Goal: Task Accomplishment & Management: Use online tool/utility

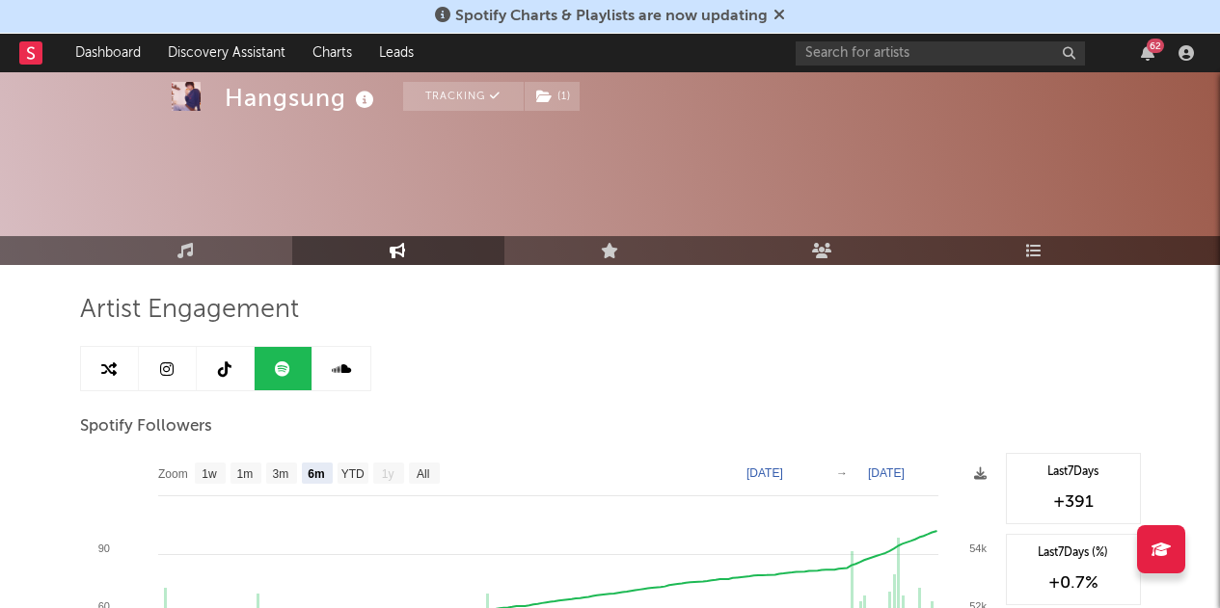
select select "6m"
select select "1w"
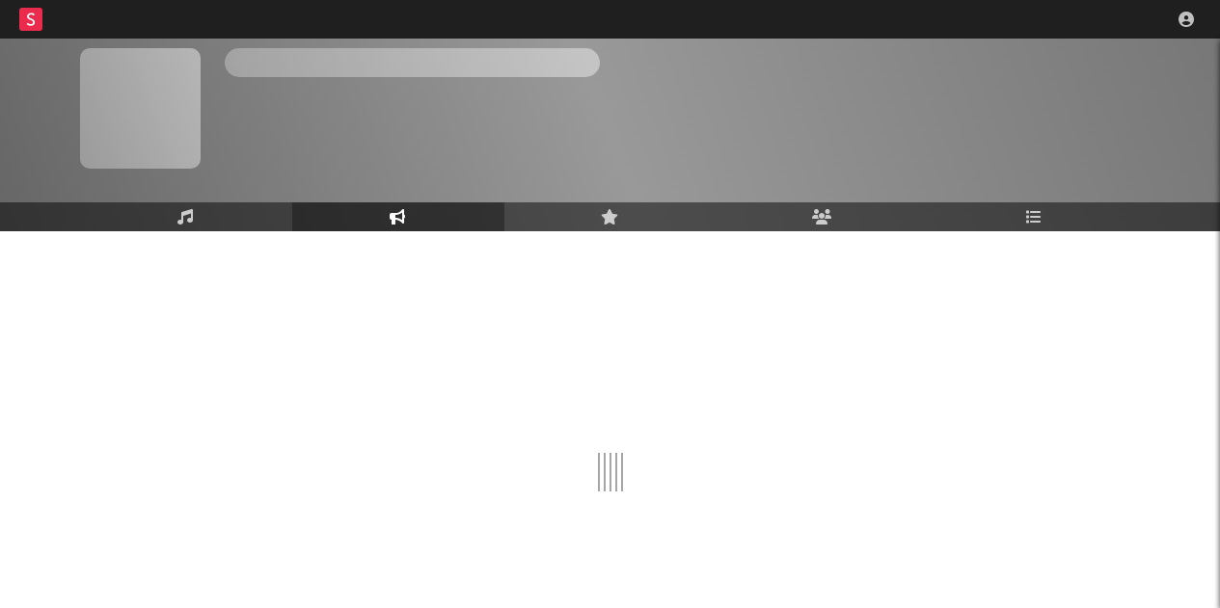
scroll to position [66, 0]
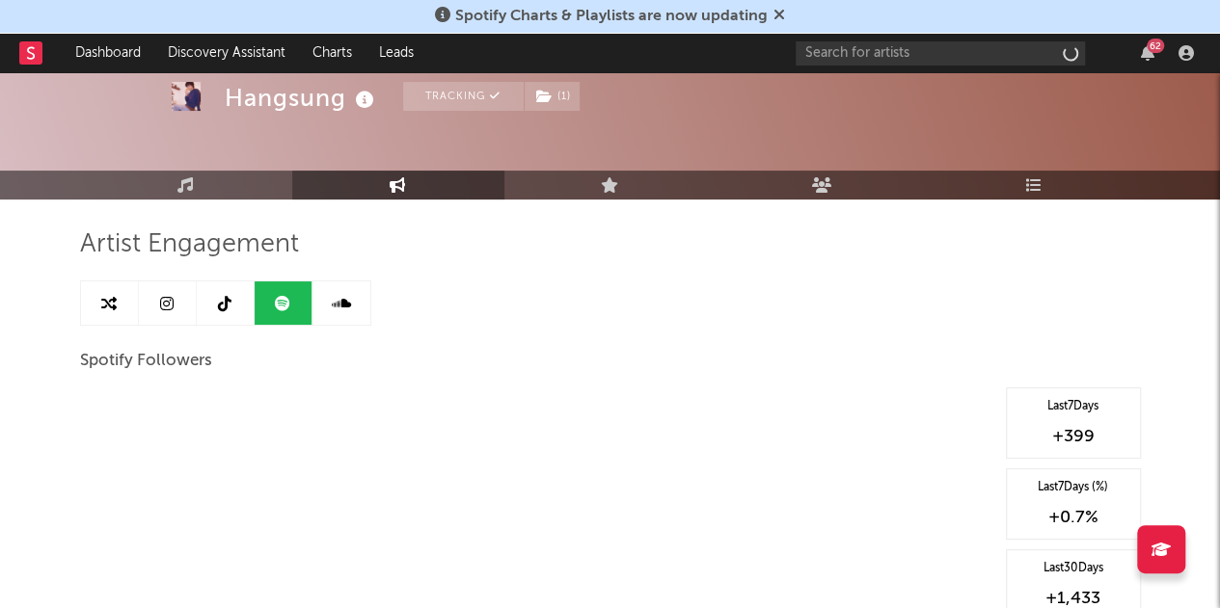
select select "6m"
select select "1w"
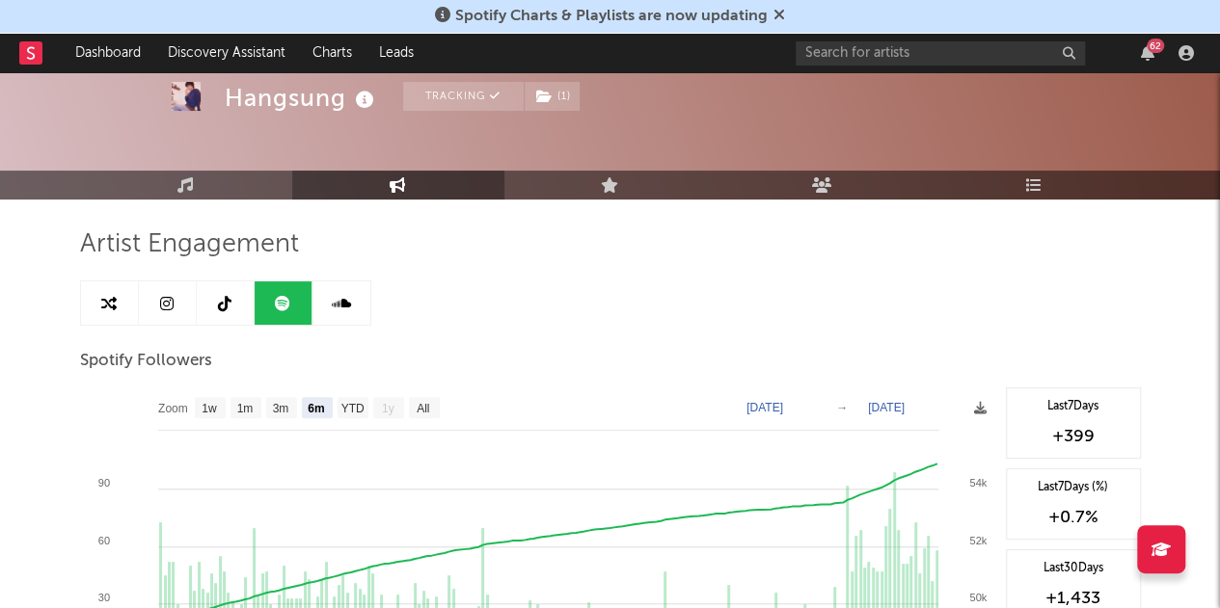
drag, startPoint x: 0, startPoint y: 0, endPoint x: 896, endPoint y: 269, distance: 935.2
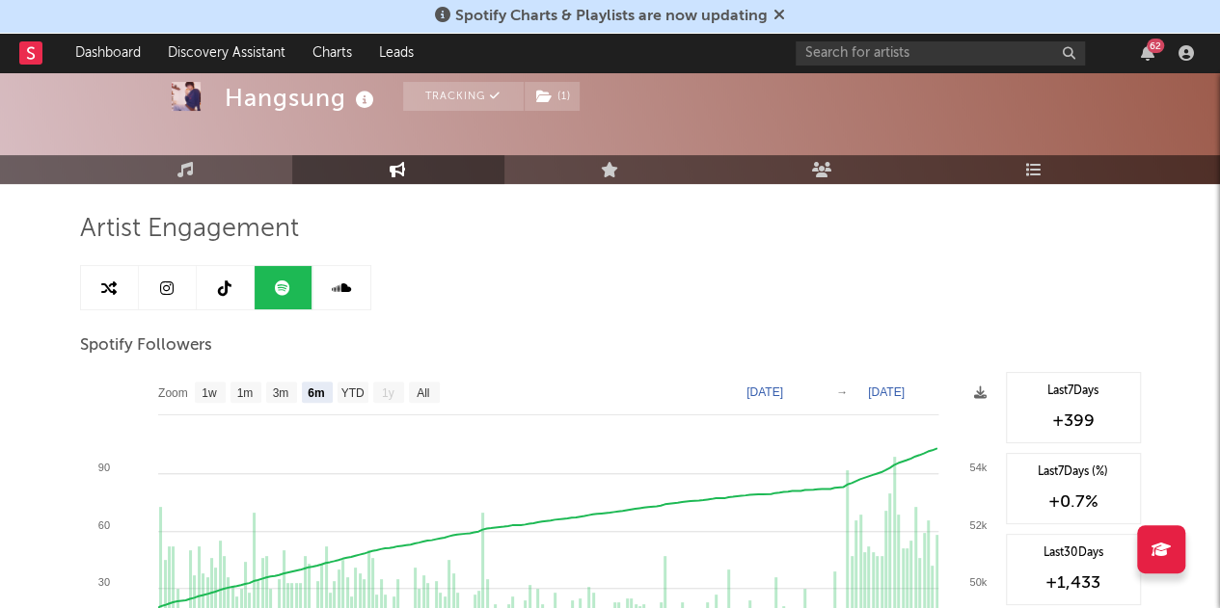
scroll to position [79, 0]
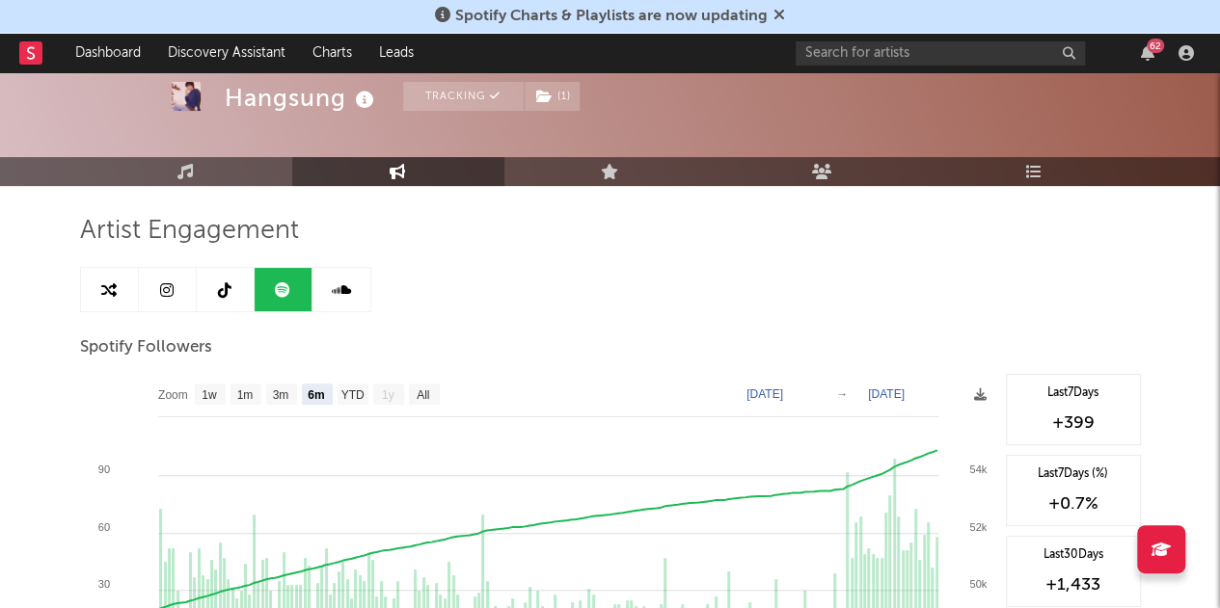
click at [1144, 54] on icon "button" at bounding box center [1147, 52] width 13 height 15
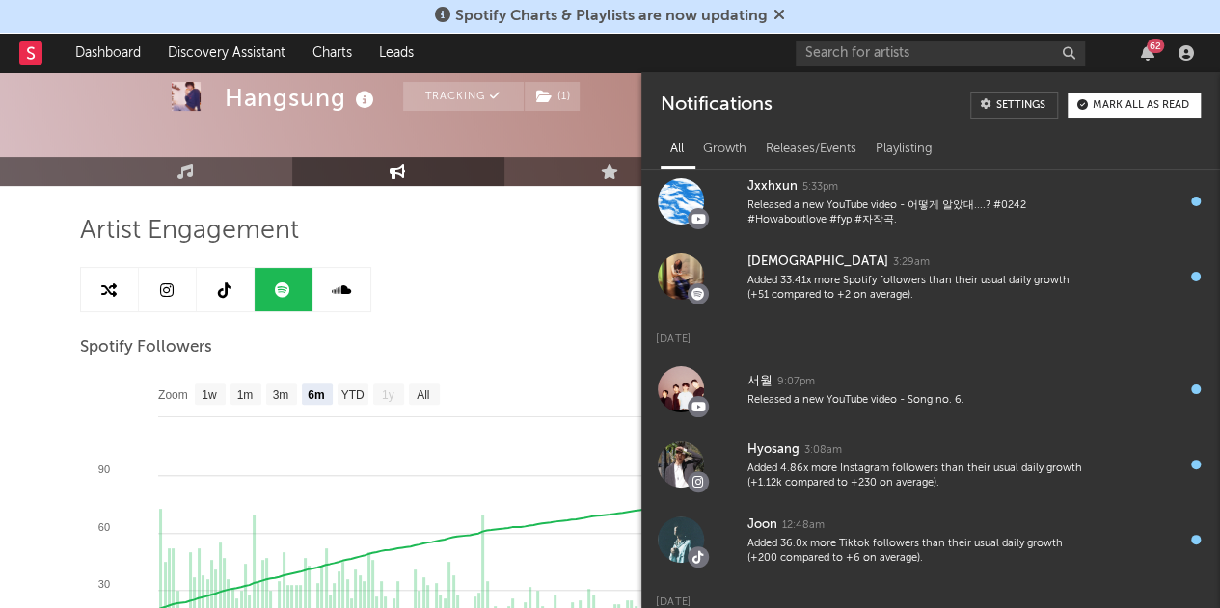
scroll to position [459, 0]
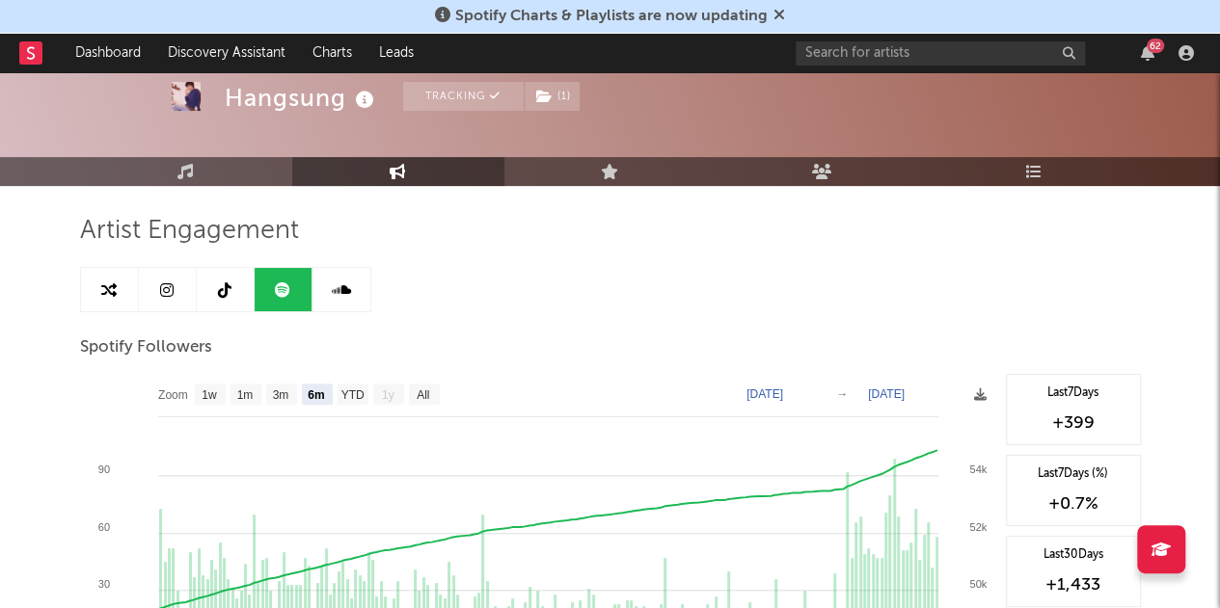
click at [213, 180] on link "Music" at bounding box center [186, 171] width 212 height 29
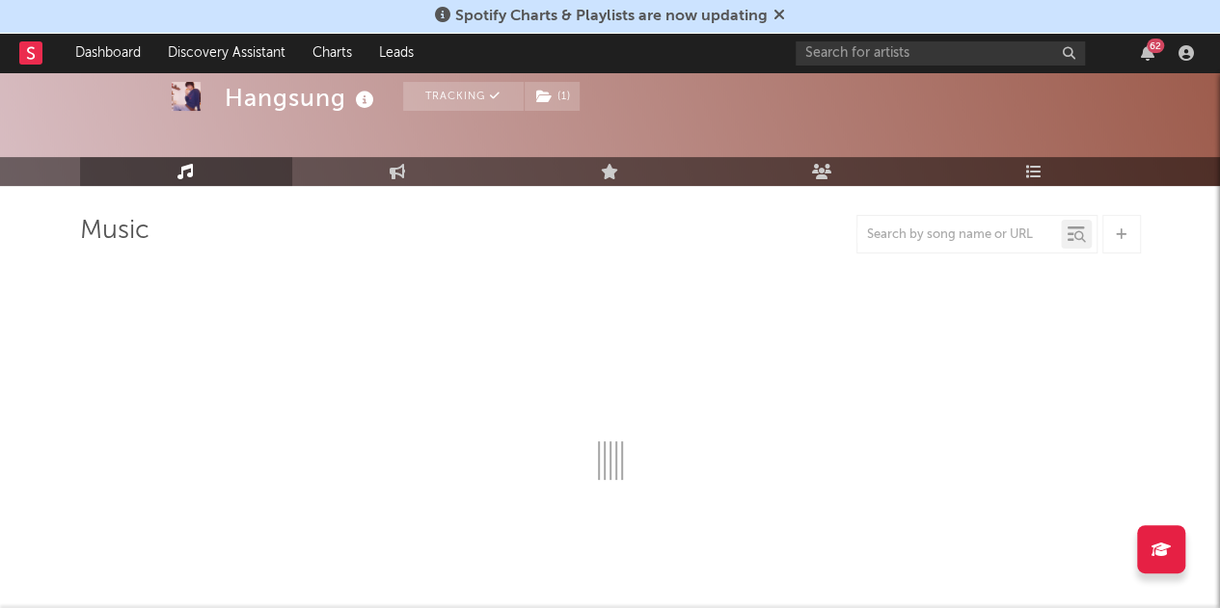
select select "6m"
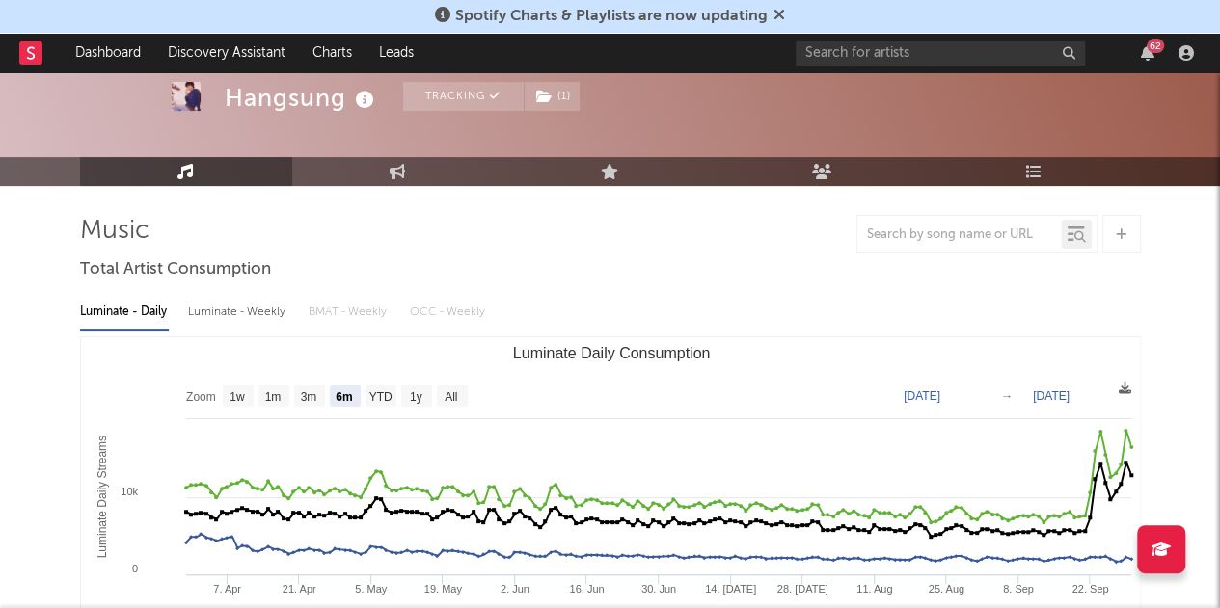
click at [1149, 52] on div "62" at bounding box center [1154, 46] width 17 height 14
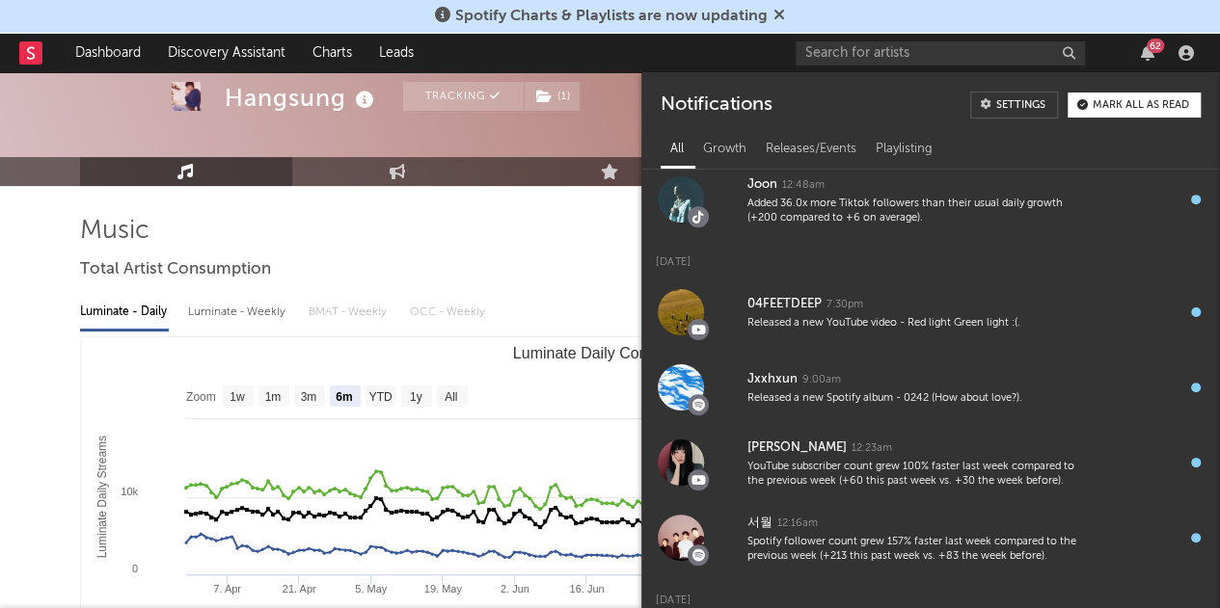
click at [1149, 52] on div "62" at bounding box center [1154, 46] width 17 height 14
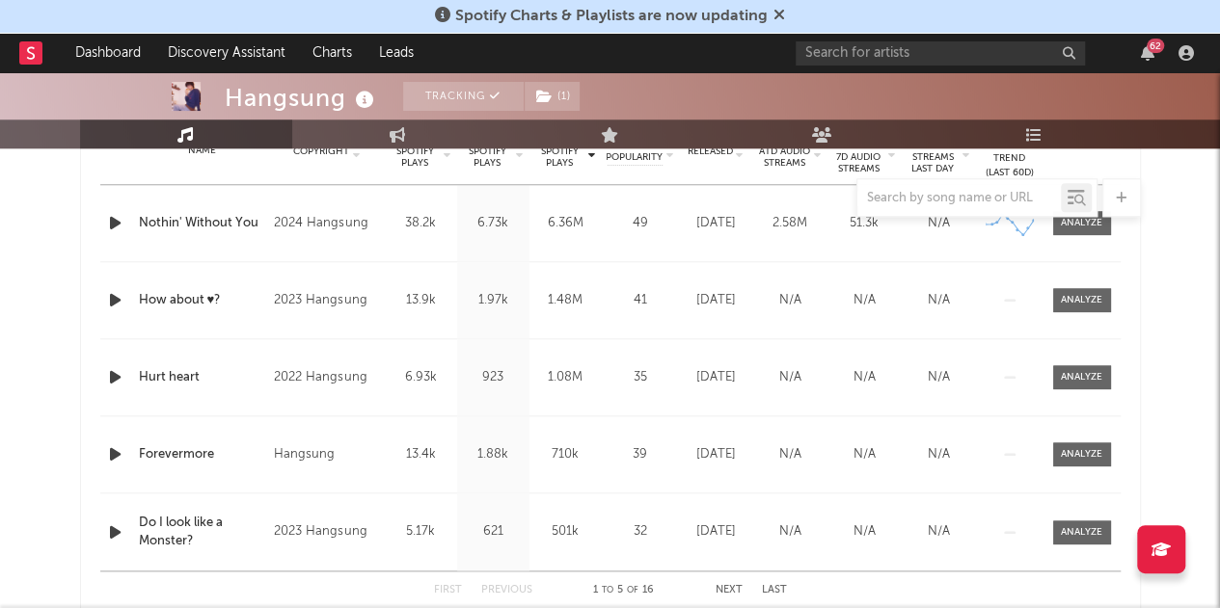
scroll to position [690, 0]
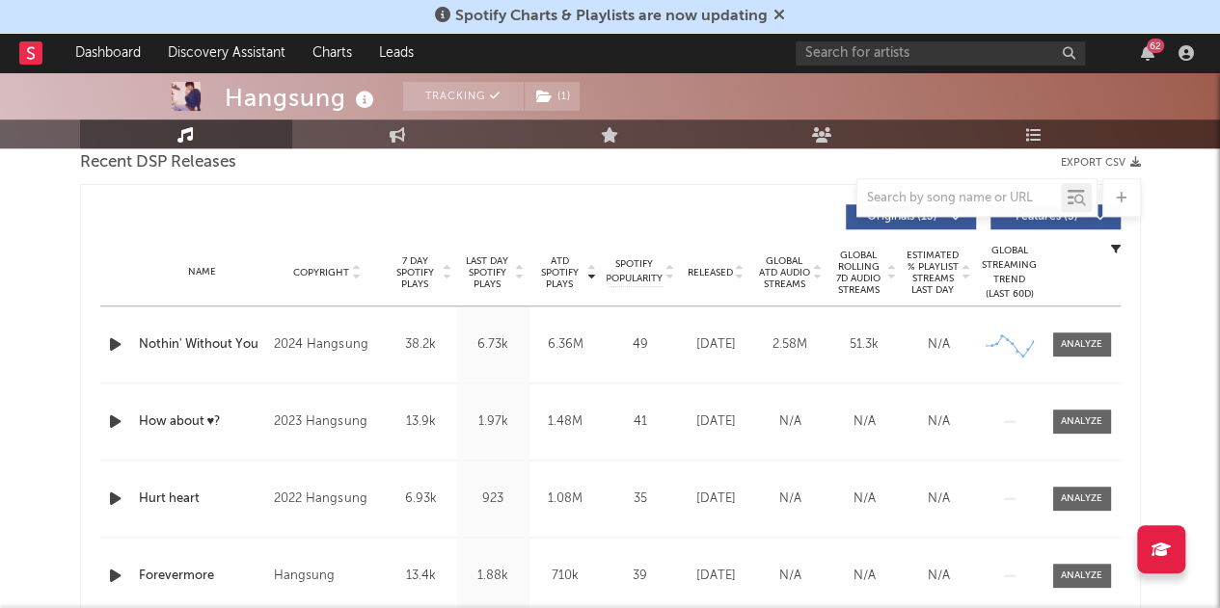
click at [721, 274] on span "Released" at bounding box center [709, 273] width 45 height 12
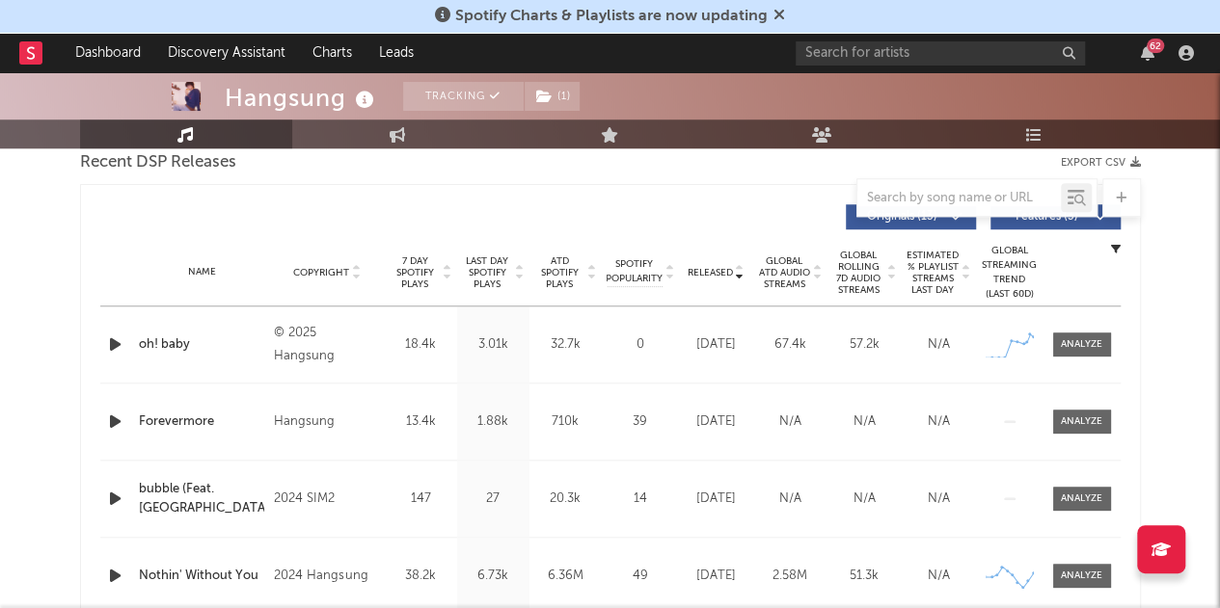
click at [1074, 337] on div at bounding box center [1081, 344] width 41 height 14
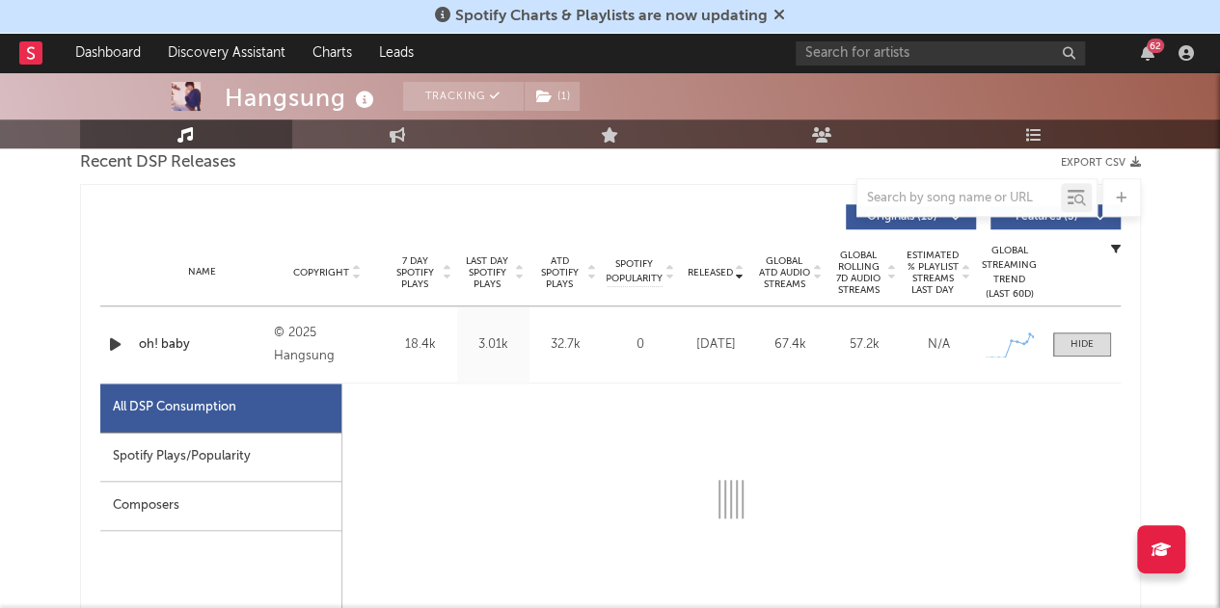
select select "1w"
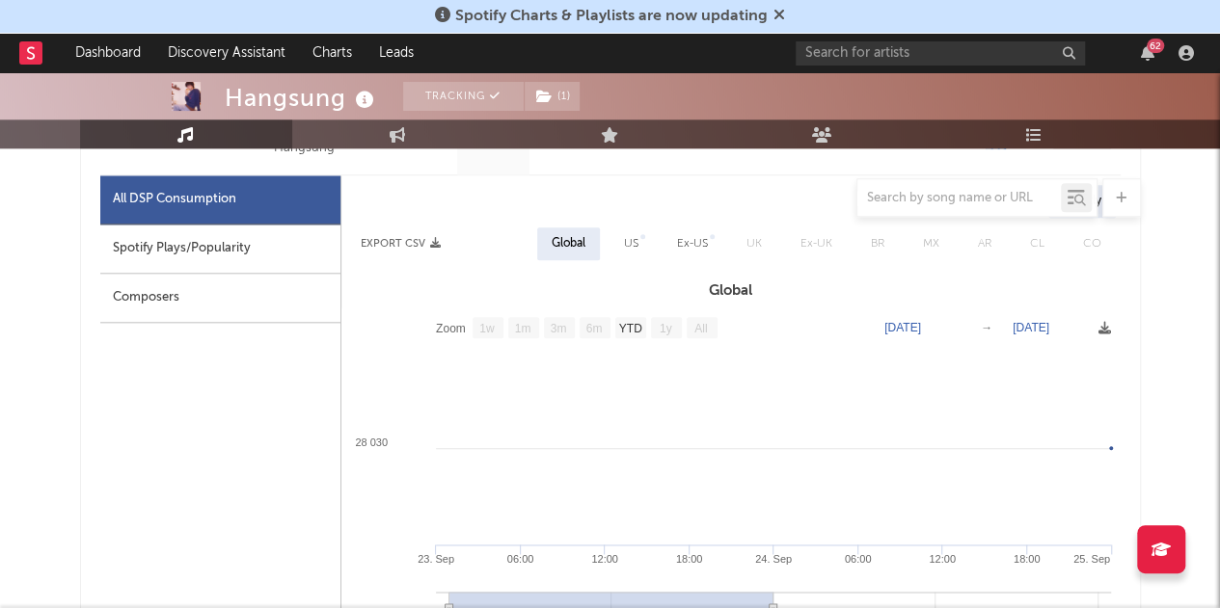
scroll to position [897, 0]
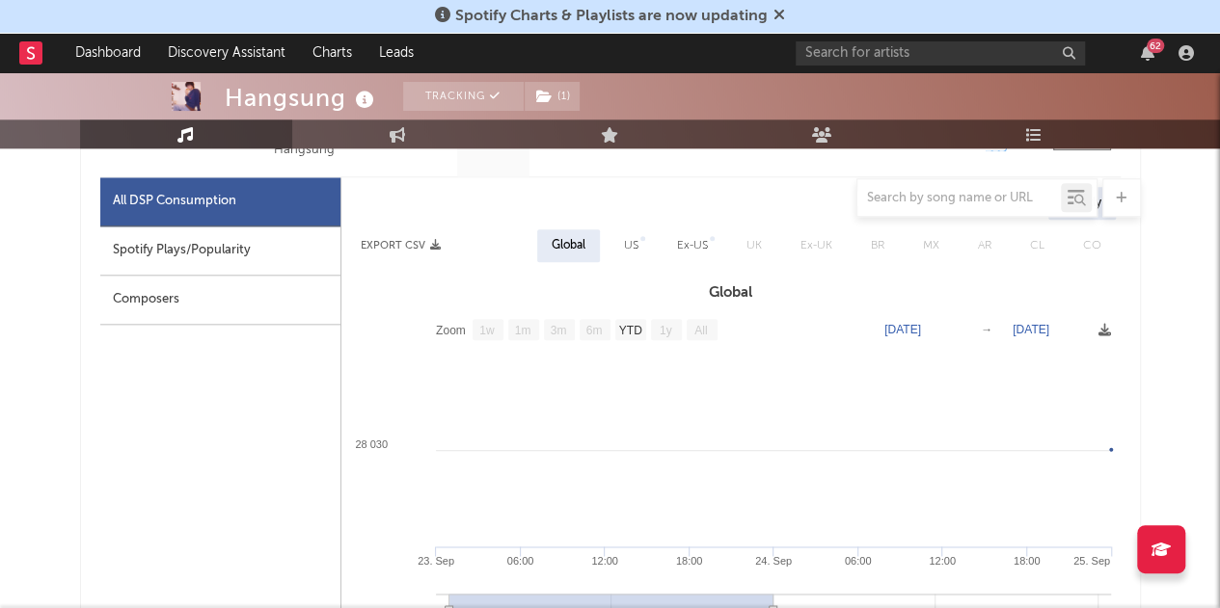
click at [1049, 325] on text "Sep 25, 2025" at bounding box center [1030, 329] width 37 height 13
click at [1051, 327] on input "2025-09-25" at bounding box center [1046, 329] width 90 height 19
click at [1042, 329] on input "2025-09-25" at bounding box center [1046, 329] width 90 height 19
type input "2025-09-25"
click at [860, 286] on h3 "Global" at bounding box center [730, 293] width 779 height 23
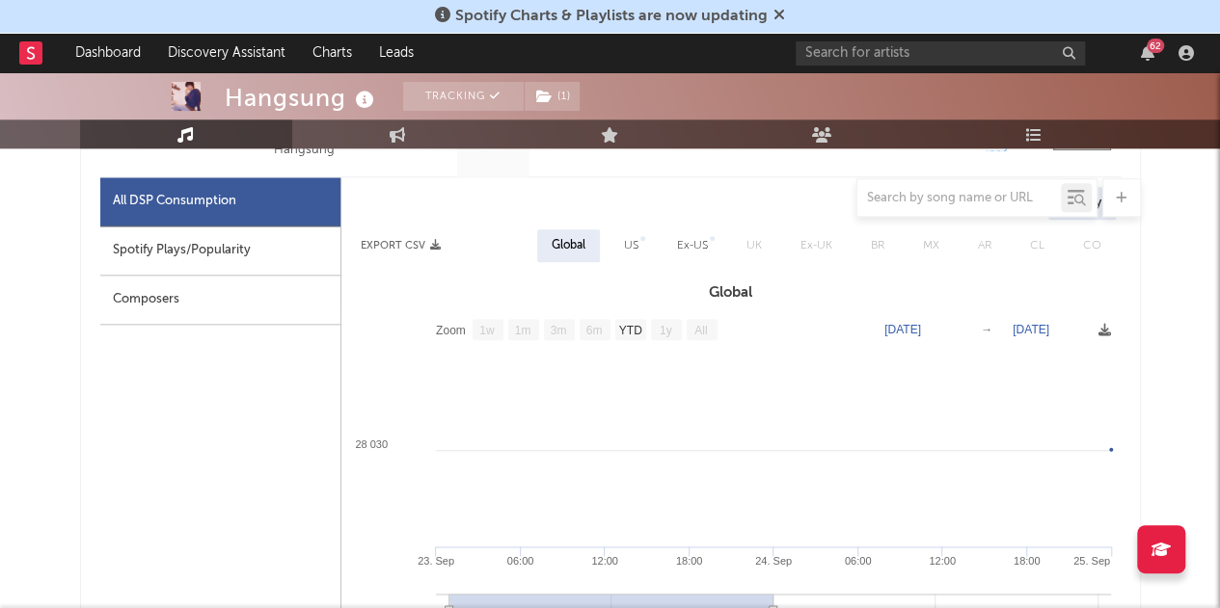
click at [684, 251] on div "Ex-US" at bounding box center [692, 245] width 31 height 23
select select "1w"
click at [567, 250] on div "Global" at bounding box center [566, 245] width 34 height 23
select select "1w"
click at [275, 265] on div "Spotify Plays/Popularity" at bounding box center [220, 251] width 240 height 49
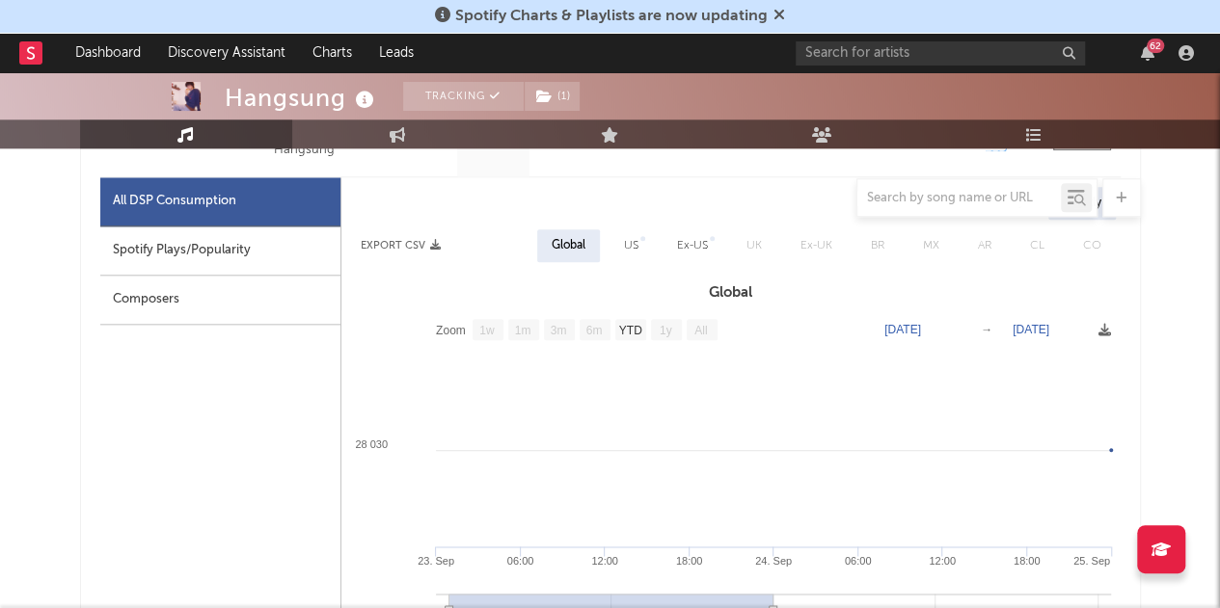
select select "1w"
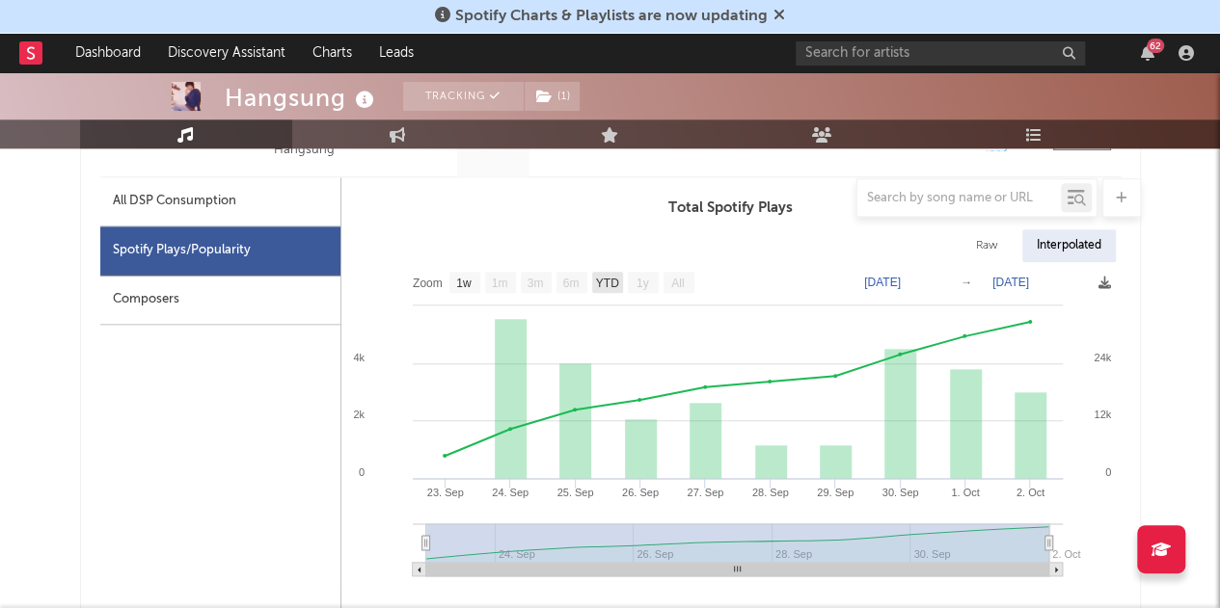
click at [605, 279] on text "YTD" at bounding box center [606, 283] width 23 height 13
click at [600, 285] on text "YTD" at bounding box center [606, 283] width 23 height 13
select select "YTD"
click at [883, 282] on text "Sep 23, 2025" at bounding box center [882, 282] width 37 height 13
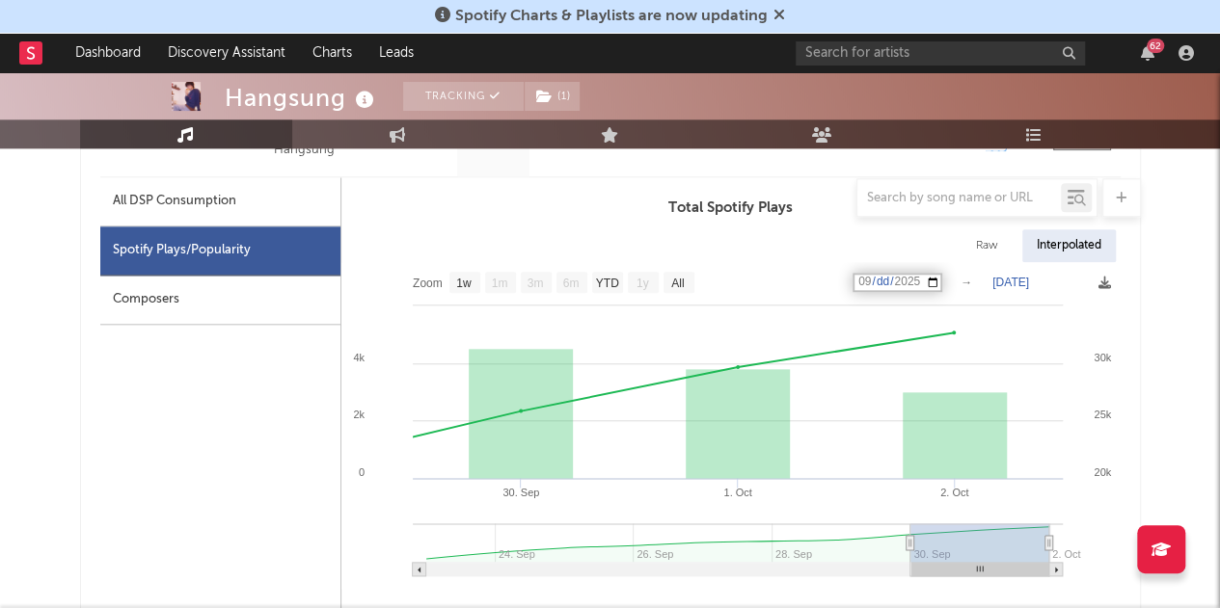
type input "2025-09-24"
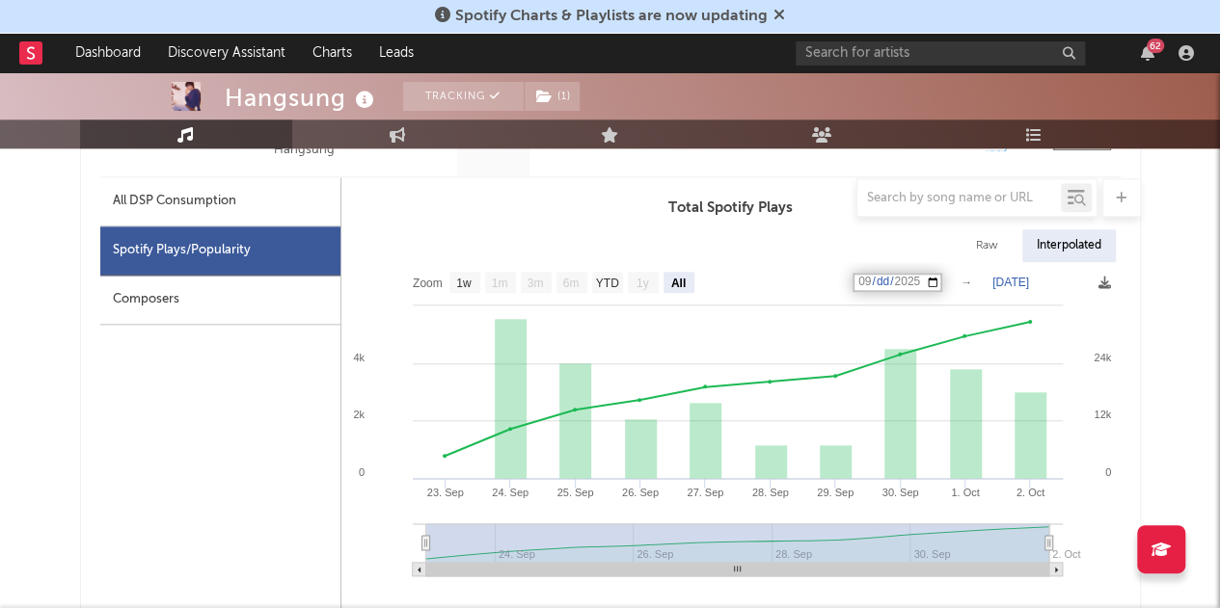
select select "All"
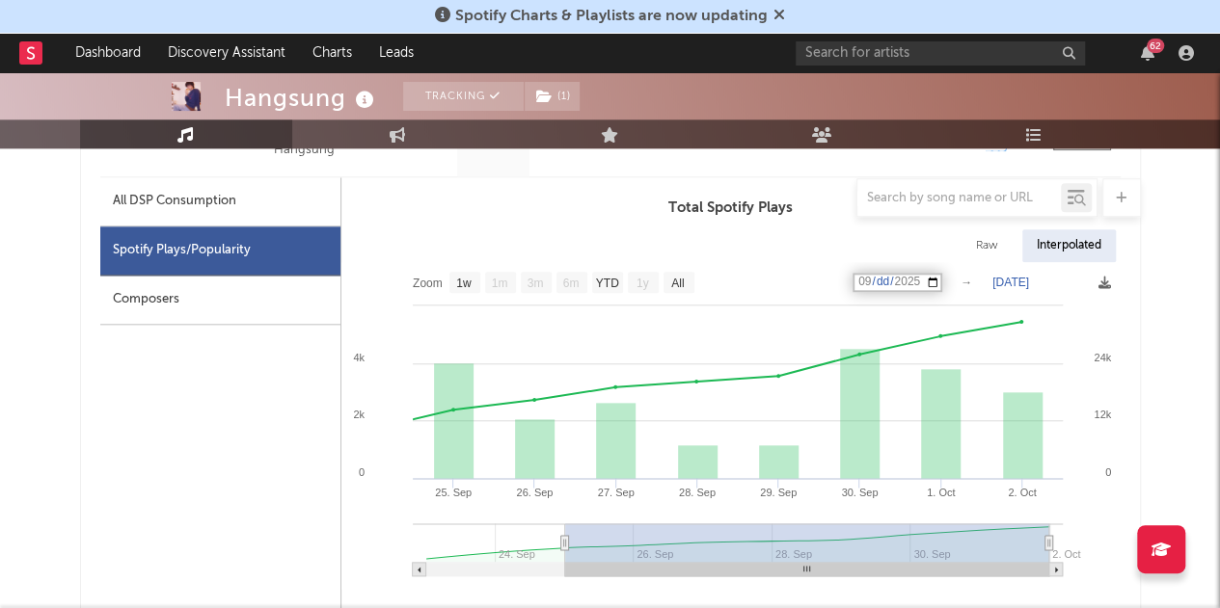
type input "2025-09-25"
select select "1w"
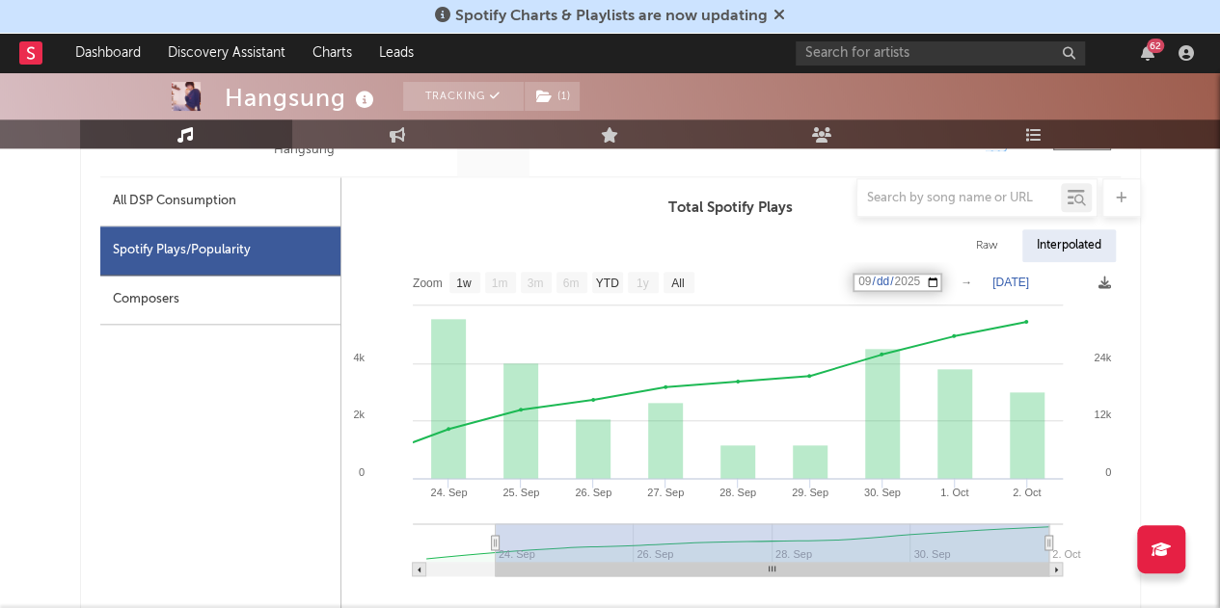
type input "2025-09-22"
select select "All"
type input "2025-09-23"
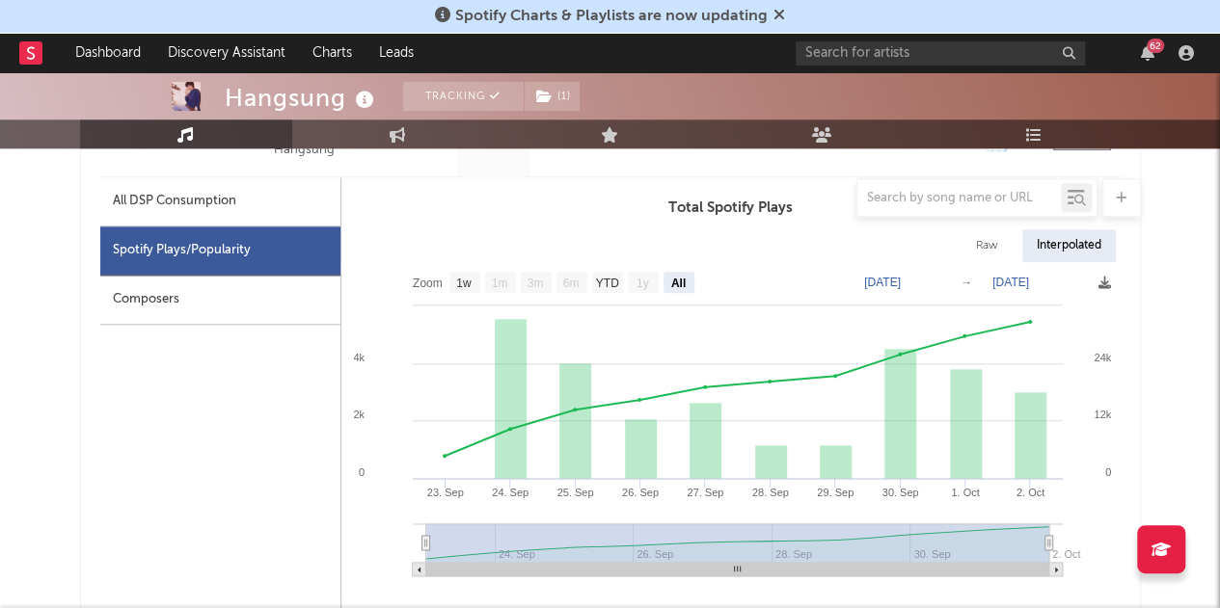
click at [738, 236] on div "Raw Interpolated" at bounding box center [730, 245] width 779 height 33
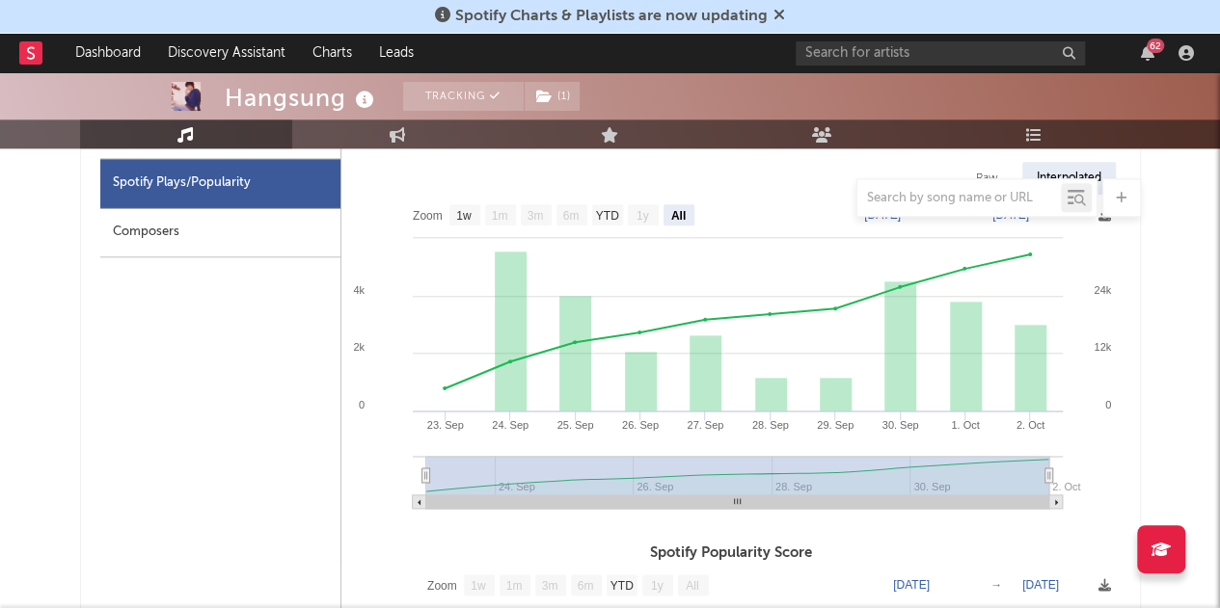
scroll to position [962, 0]
click at [219, 424] on div "All DSP Consumption Spotify Plays/Popularity Composers" at bounding box center [220, 570] width 241 height 916
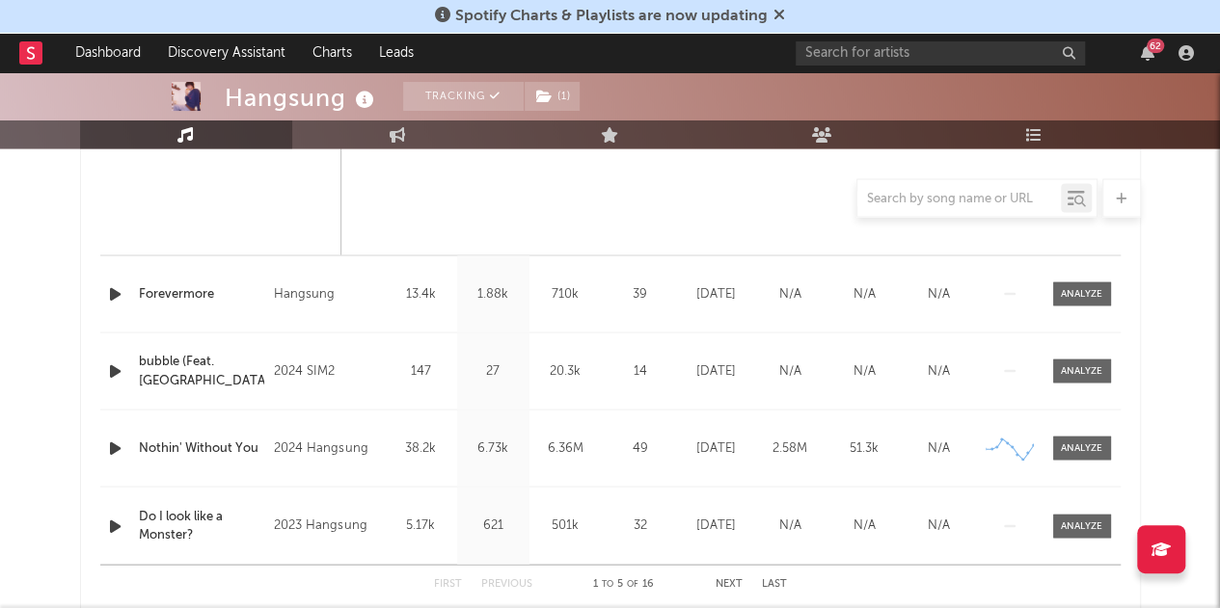
scroll to position [1761, 0]
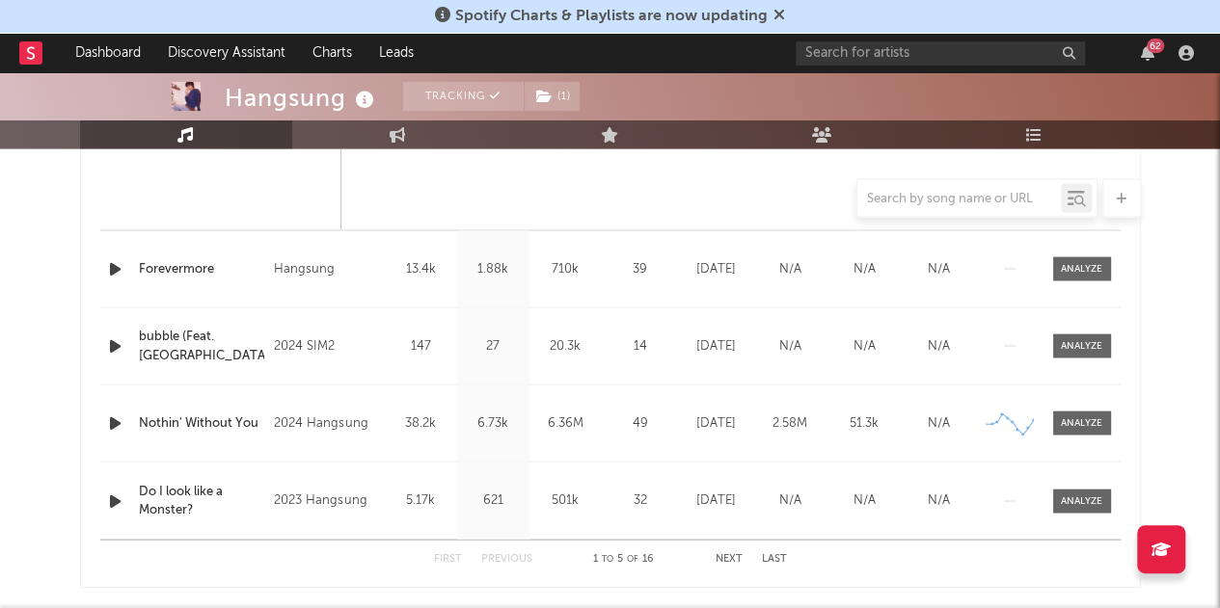
click at [1064, 261] on div at bounding box center [1081, 268] width 41 height 14
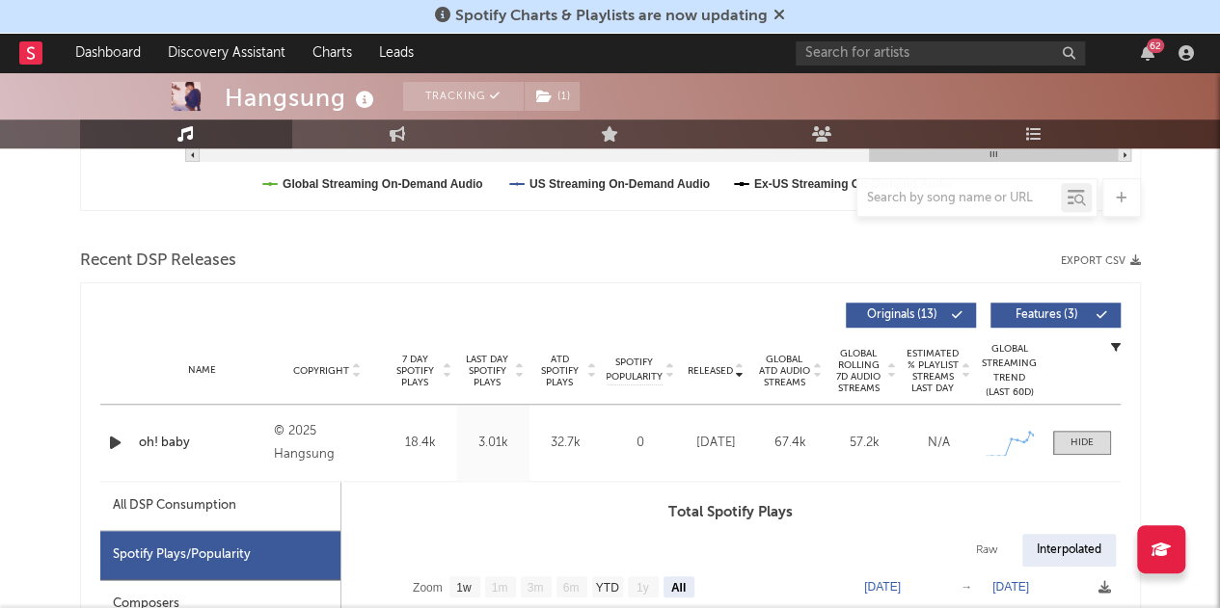
scroll to position [592, 0]
click at [490, 366] on span "Last Day Spotify Plays" at bounding box center [487, 371] width 51 height 35
select select "All"
select select "1w"
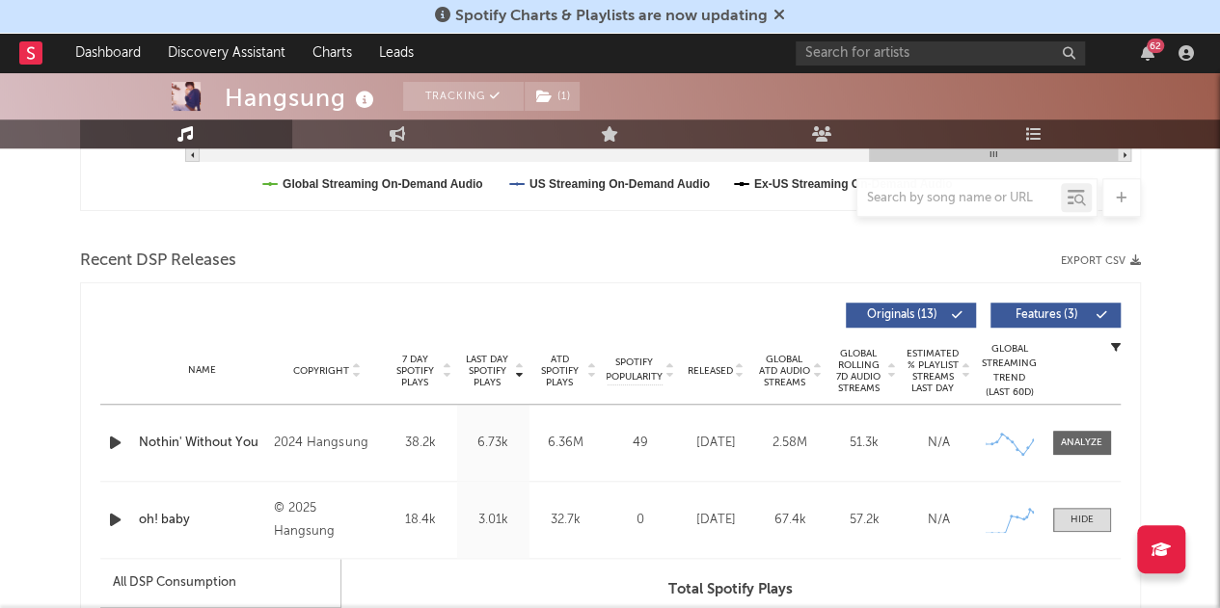
click at [1088, 518] on div at bounding box center [1081, 520] width 23 height 14
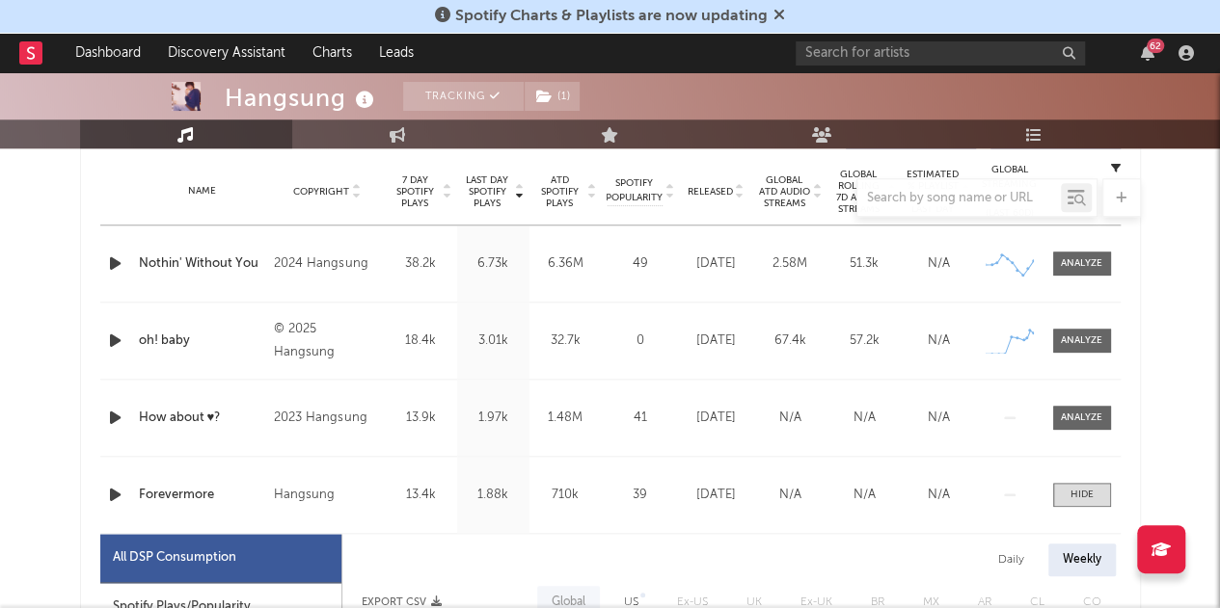
scroll to position [769, 0]
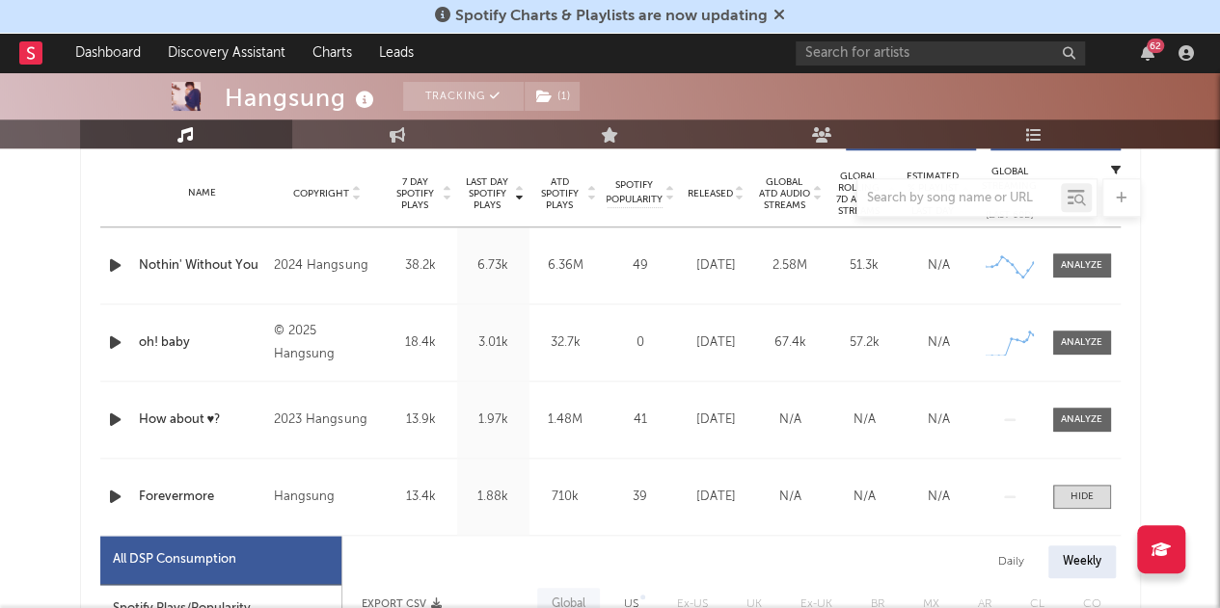
click at [1093, 495] on span at bounding box center [1082, 497] width 58 height 24
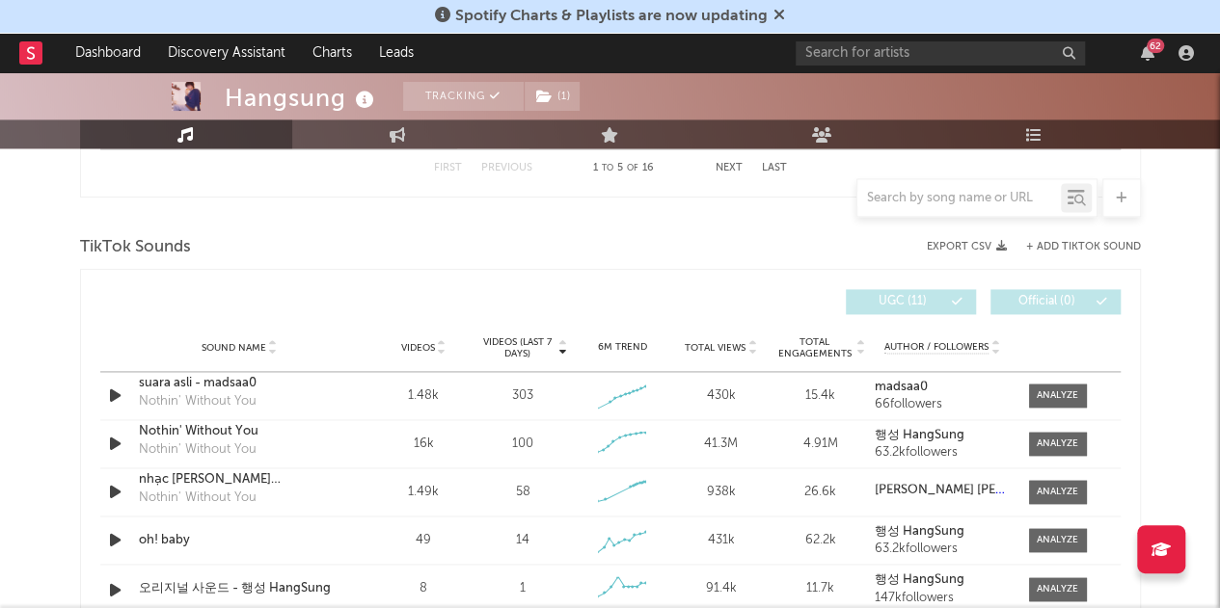
scroll to position [1242, 0]
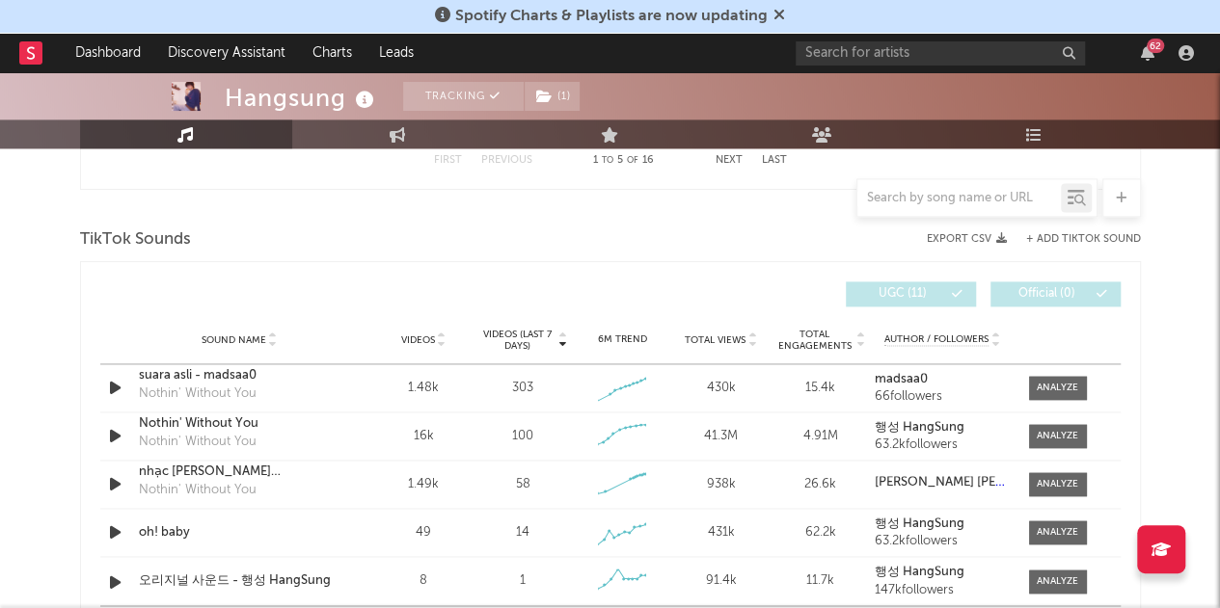
click at [530, 332] on span "Videos (last 7 days)" at bounding box center [516, 340] width 78 height 23
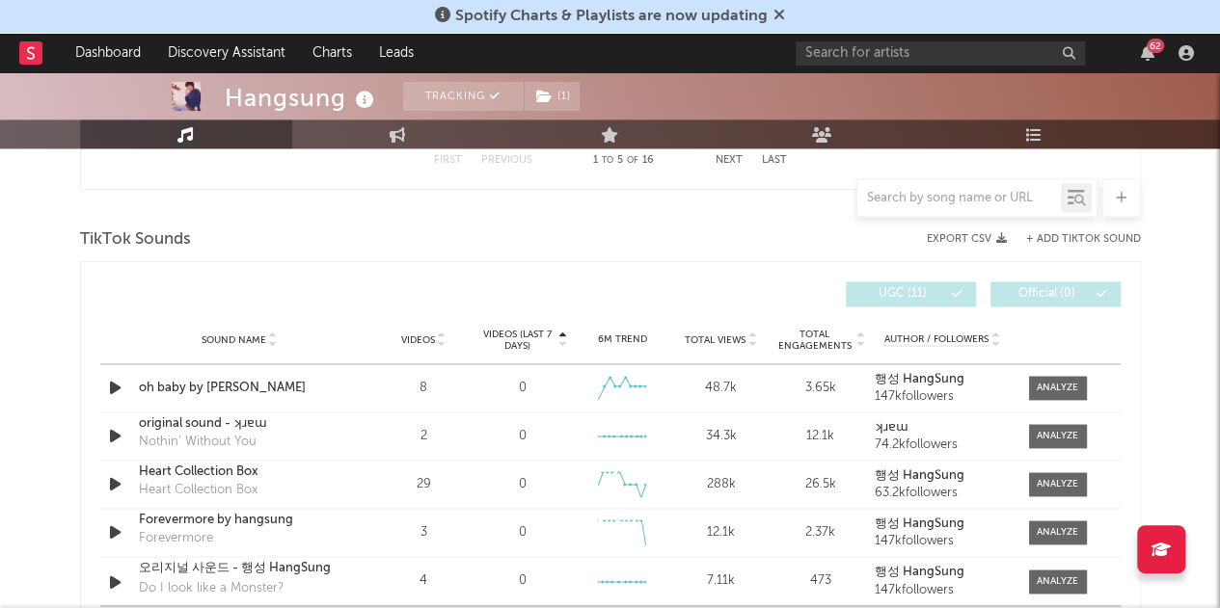
click at [530, 332] on span "Videos (last 7 days)" at bounding box center [516, 340] width 78 height 23
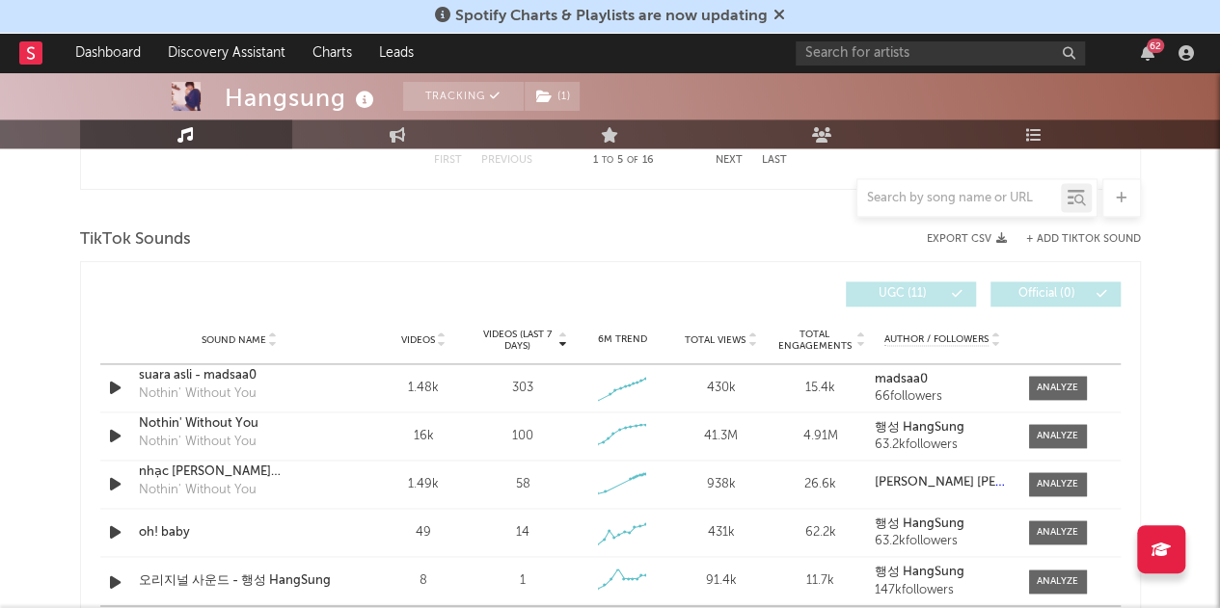
click at [1034, 527] on span at bounding box center [1058, 533] width 58 height 24
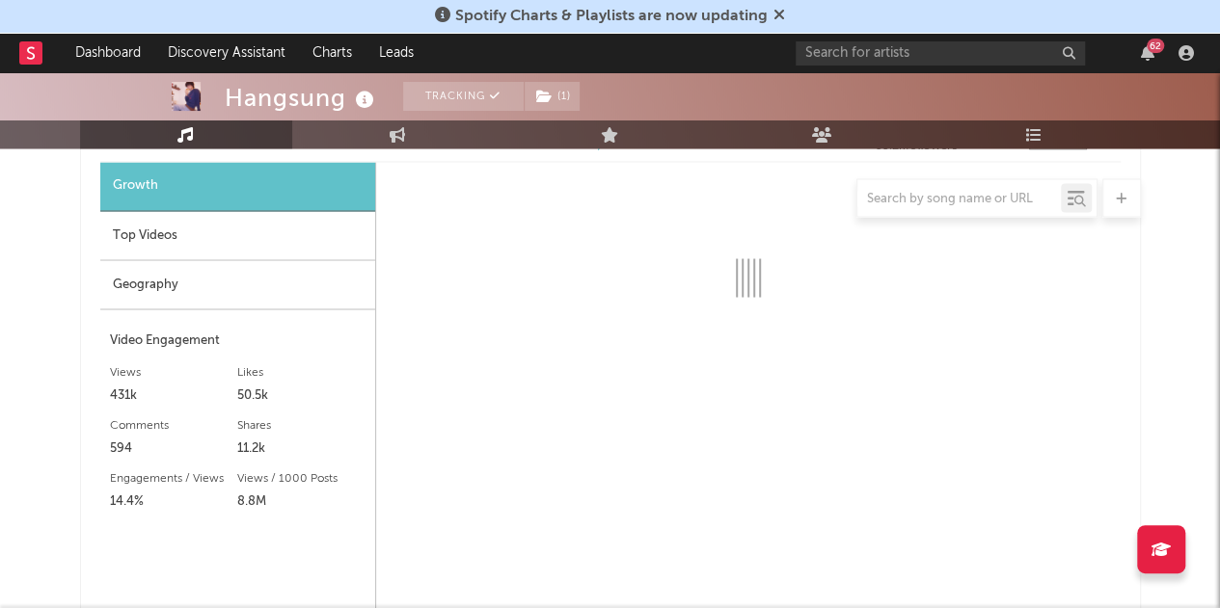
scroll to position [1633, 0]
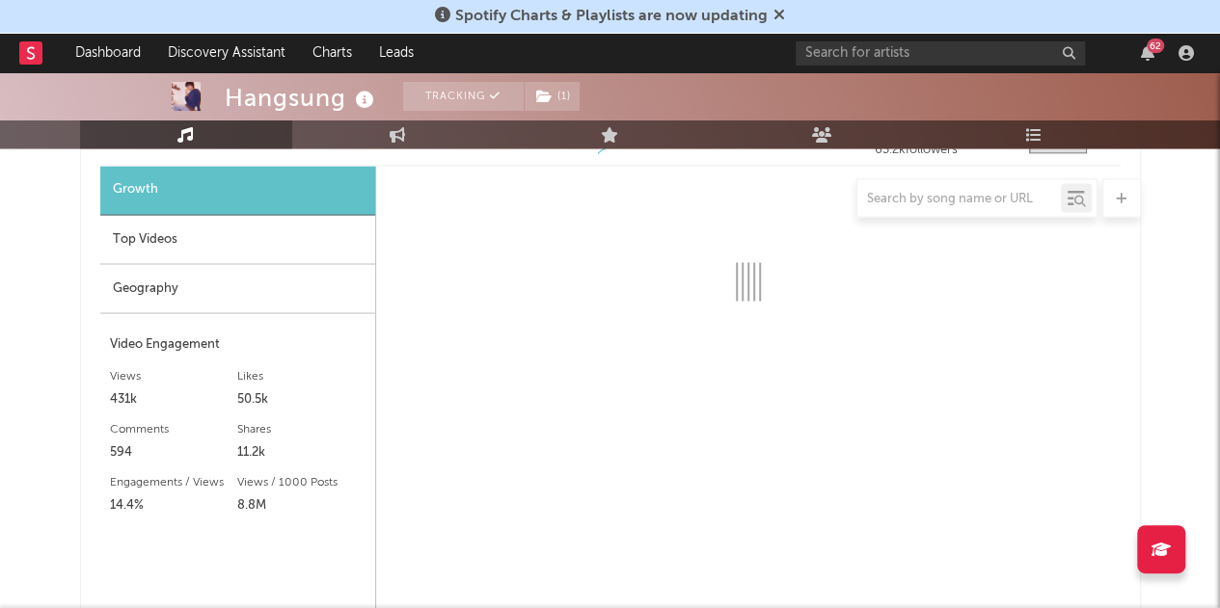
select select "1w"
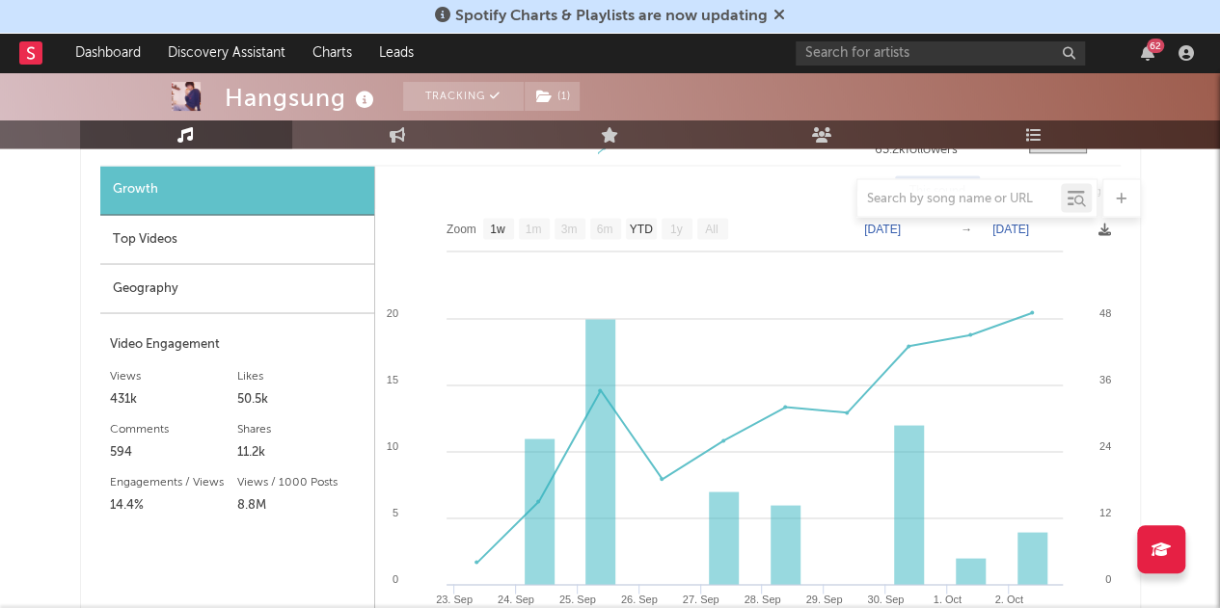
click at [312, 227] on div "Top Videos" at bounding box center [237, 239] width 274 height 49
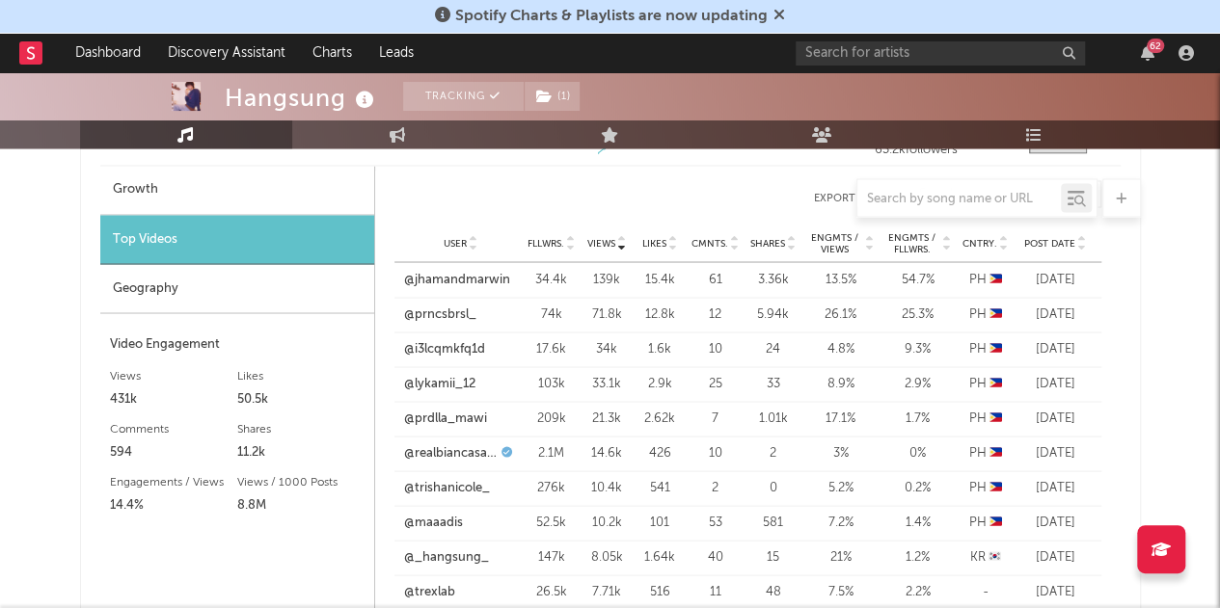
click at [447, 313] on link "@prncsbrsl_" at bounding box center [440, 314] width 72 height 19
click at [449, 552] on link "@_hangsung_" at bounding box center [446, 557] width 85 height 19
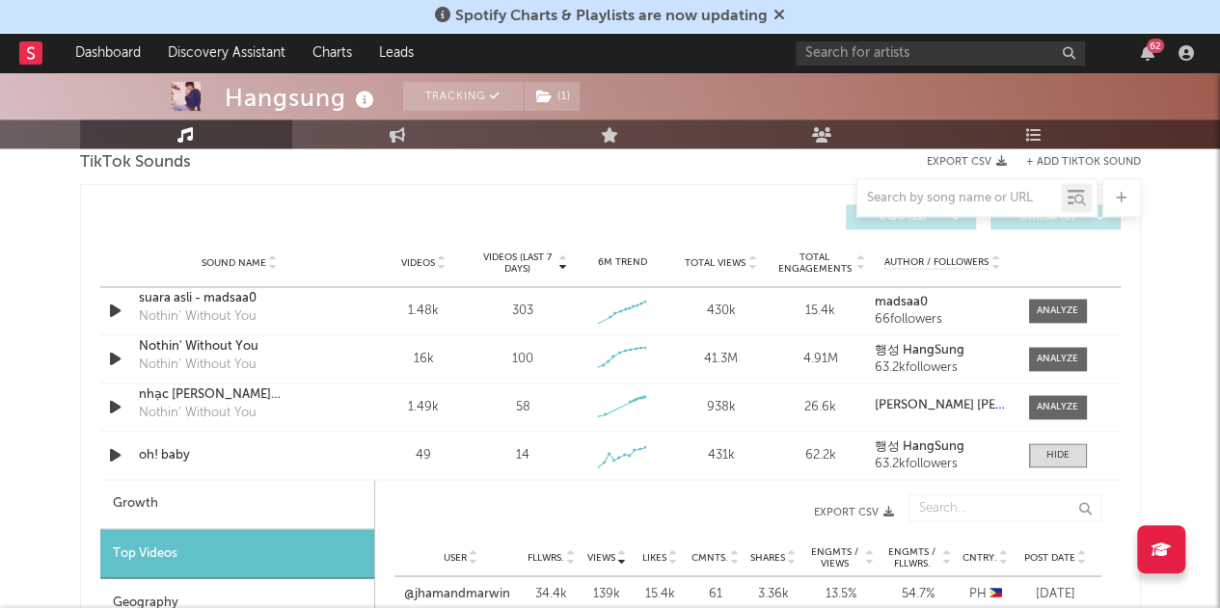
scroll to position [1319, 0]
click at [1052, 457] on div at bounding box center [1057, 455] width 23 height 14
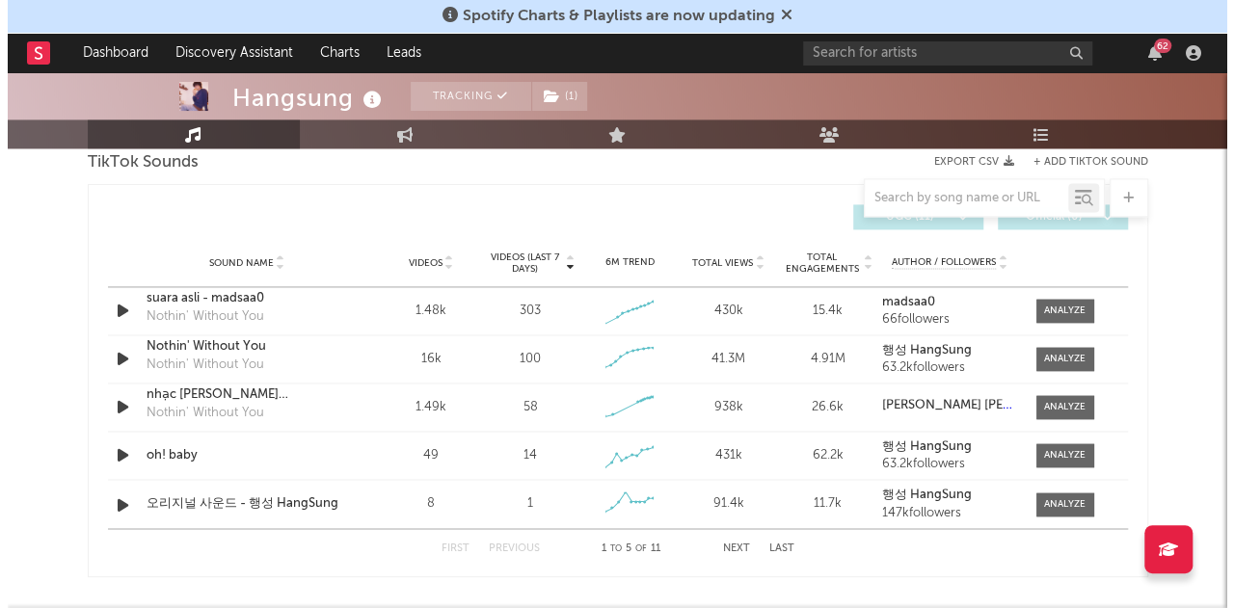
scroll to position [1221, 0]
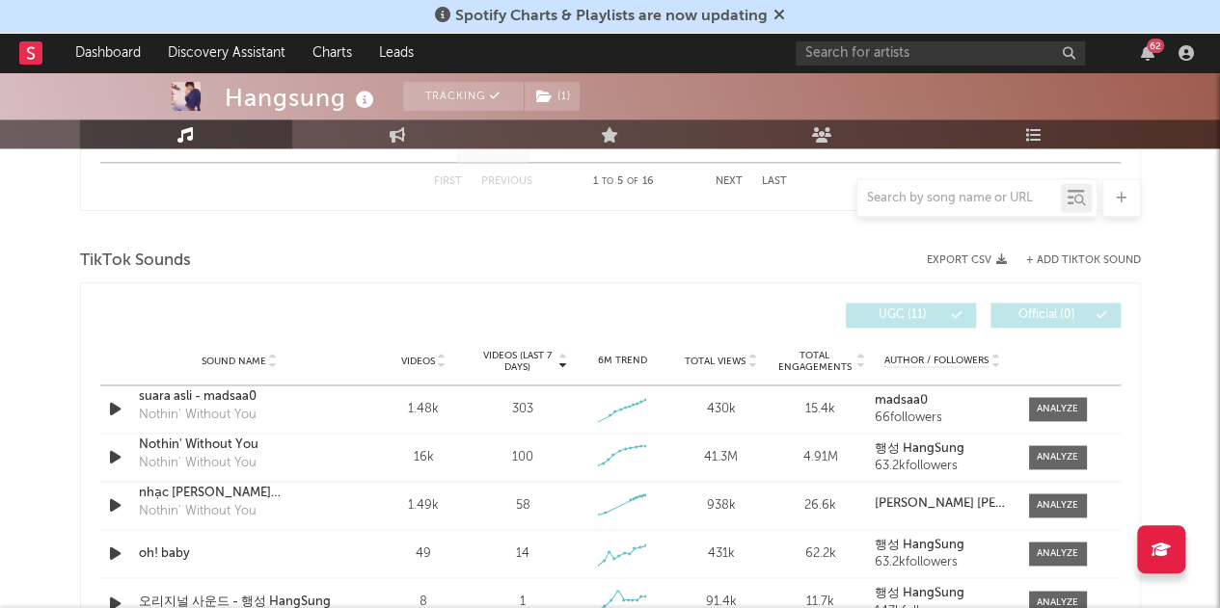
click at [1090, 260] on button "+ Add TikTok Sound" at bounding box center [1083, 261] width 115 height 11
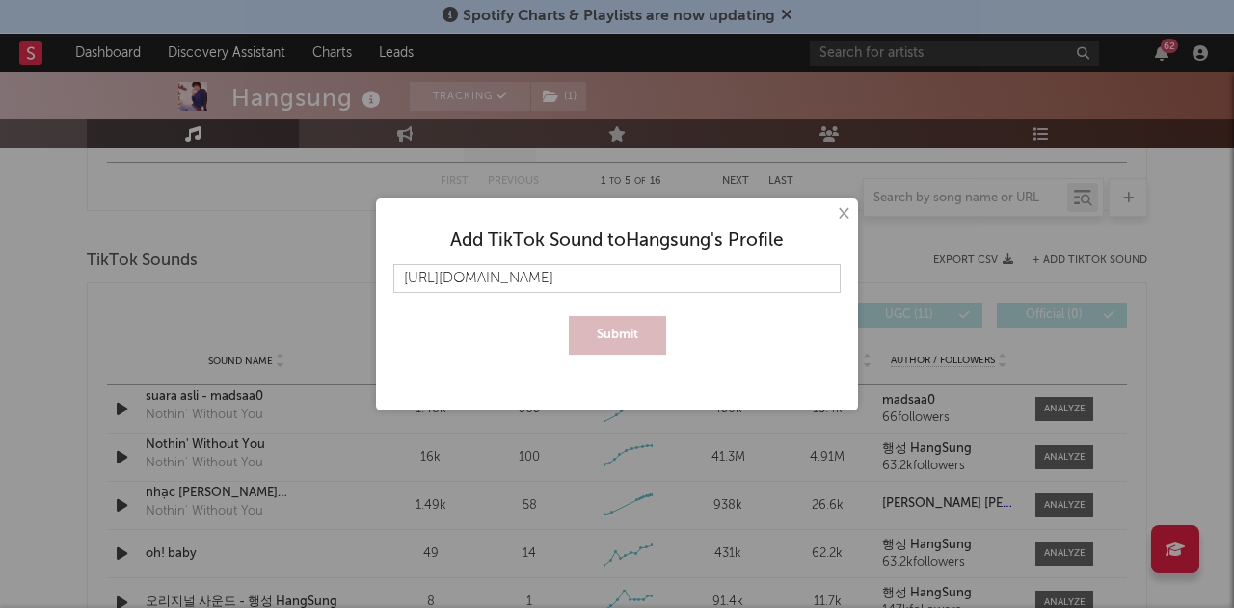
scroll to position [0, 1124]
type input "https://www.tiktok.com/music/%EC%98%A4%EB%A6%AC%EC%A7%80%EB%84%90-%EC%82%AC%EC%…"
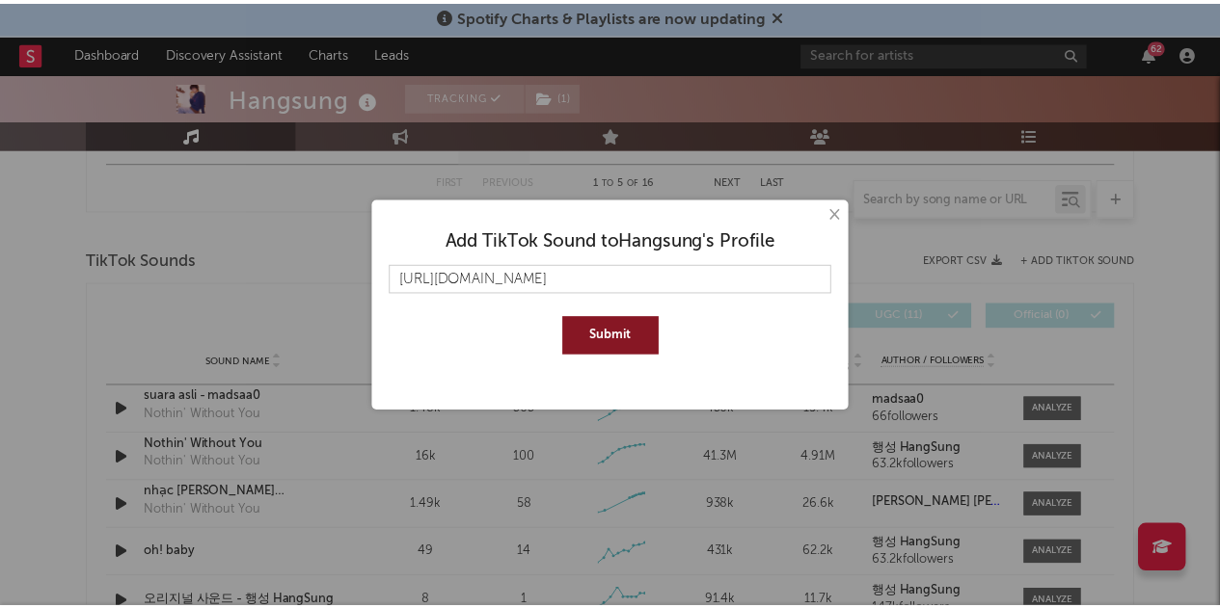
scroll to position [0, 0]
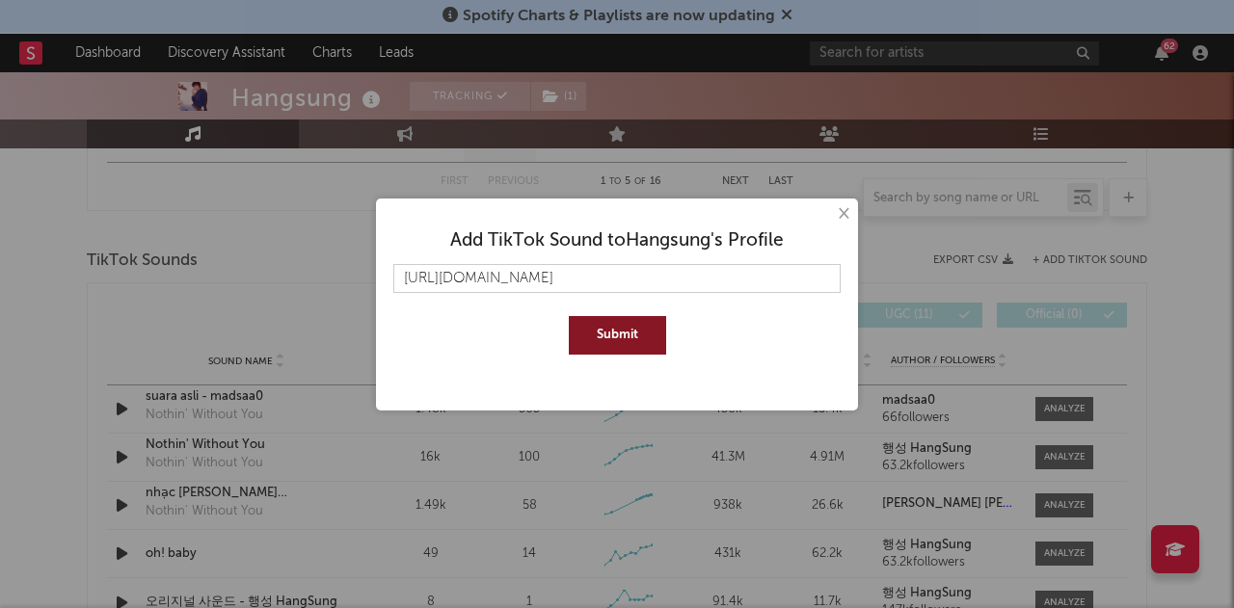
click at [625, 321] on button "Submit" at bounding box center [617, 335] width 97 height 39
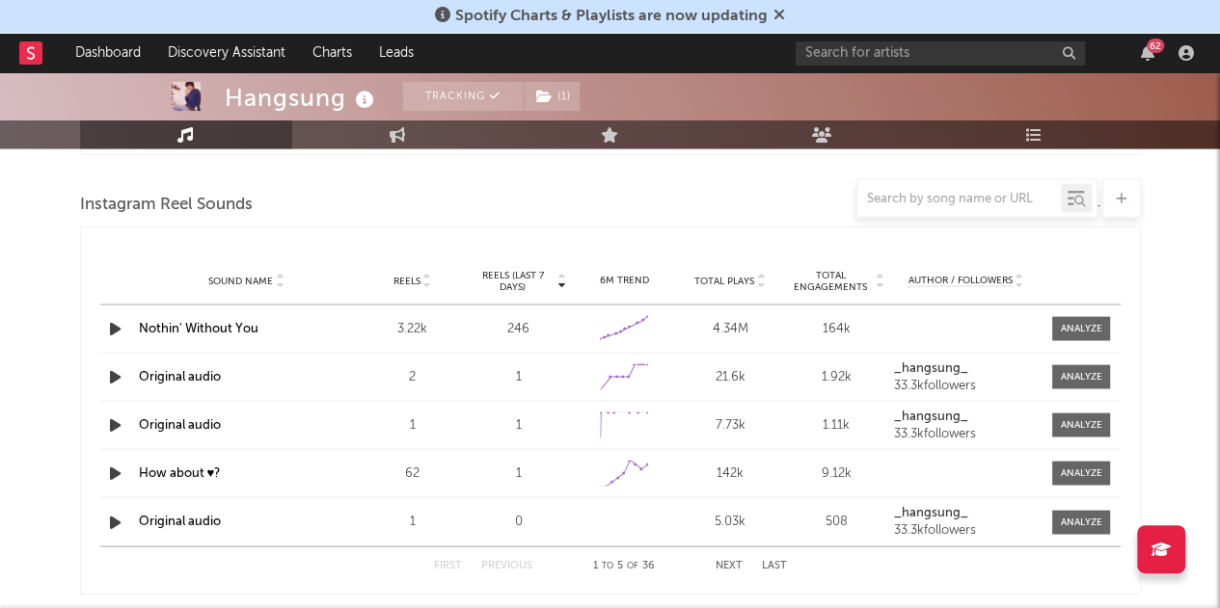
scroll to position [1743, 0]
click at [721, 558] on button "Next" at bounding box center [728, 563] width 27 height 11
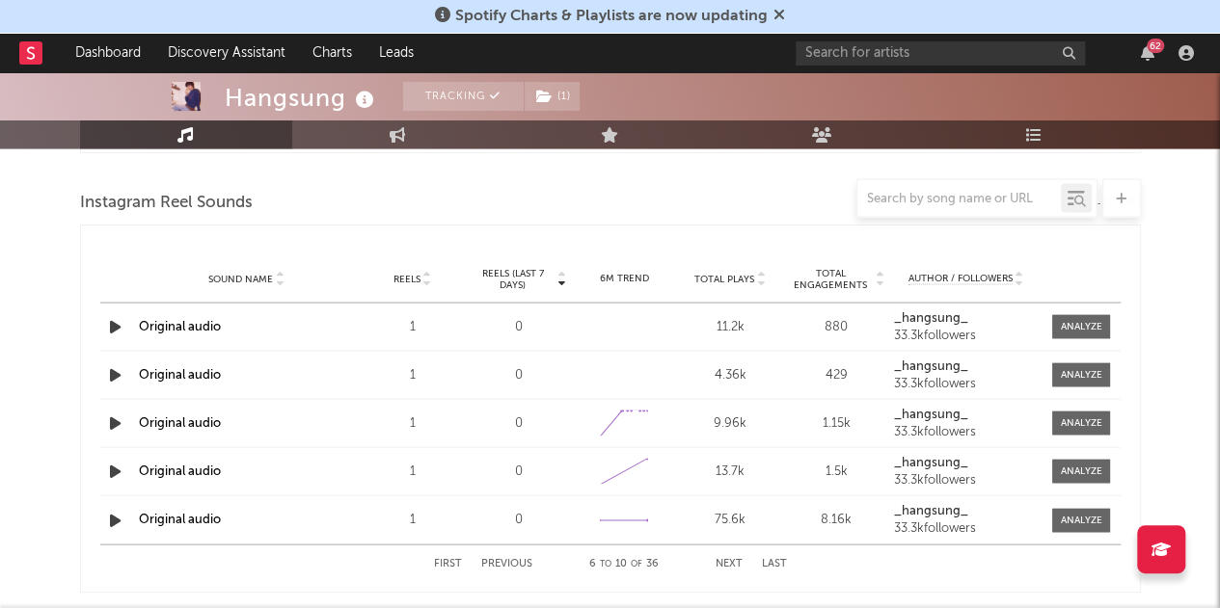
click at [721, 558] on button "Next" at bounding box center [728, 563] width 27 height 11
click at [247, 320] on link "oh! baby by Hangsung" at bounding box center [205, 326] width 132 height 13
click at [730, 558] on button "Next" at bounding box center [728, 563] width 27 height 11
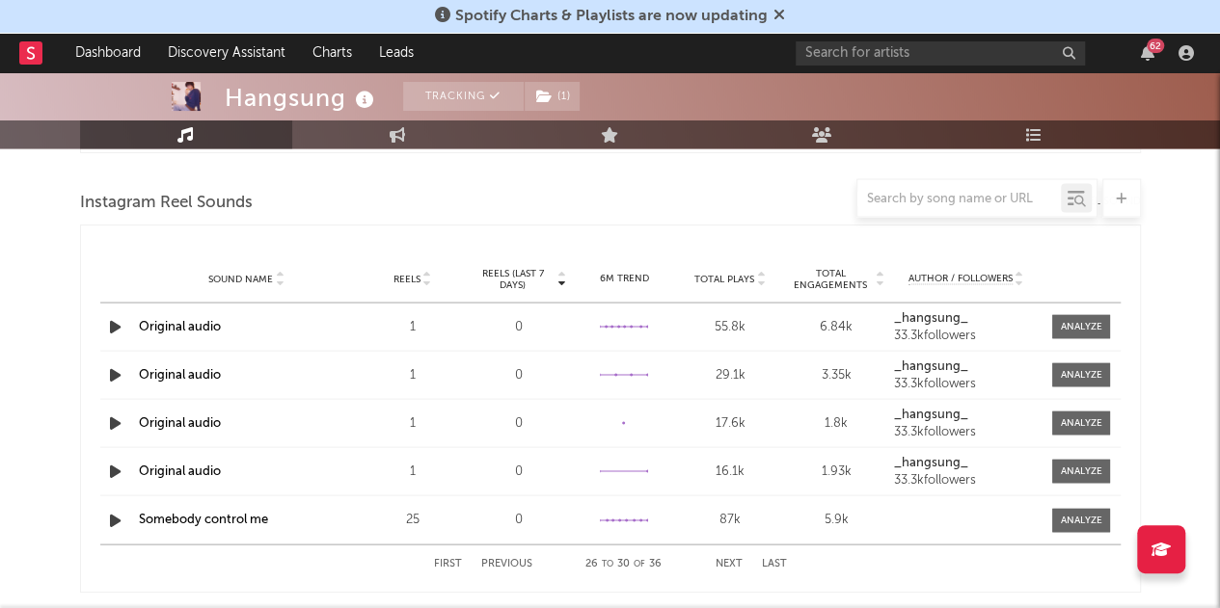
click at [730, 558] on button "Next" at bounding box center [728, 563] width 27 height 11
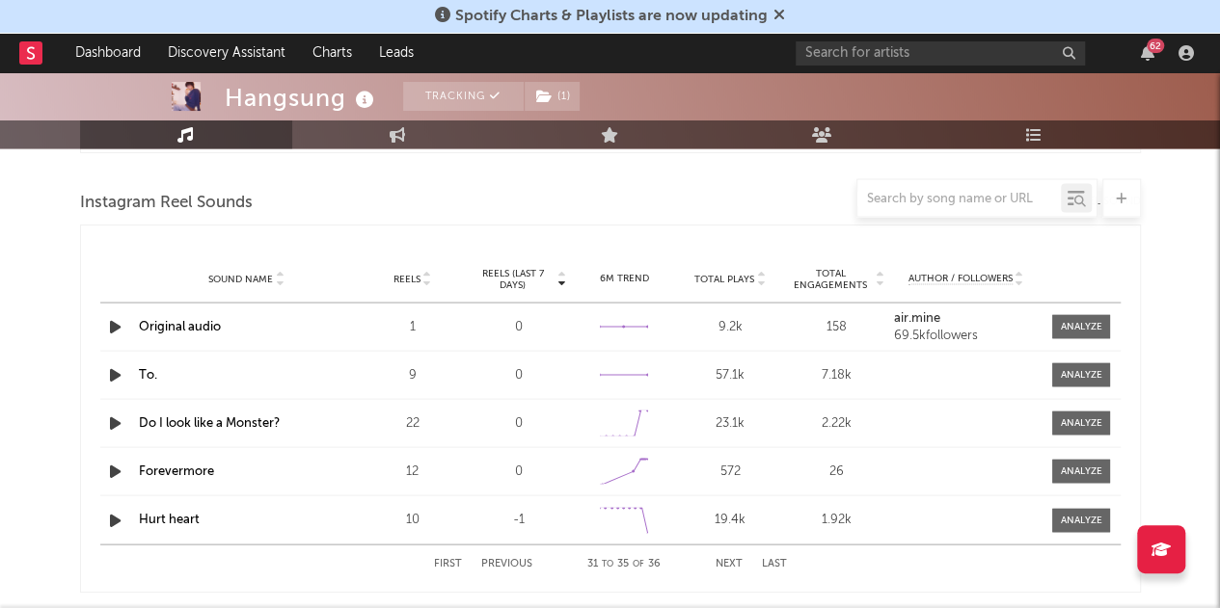
click at [730, 558] on button "Next" at bounding box center [728, 563] width 27 height 11
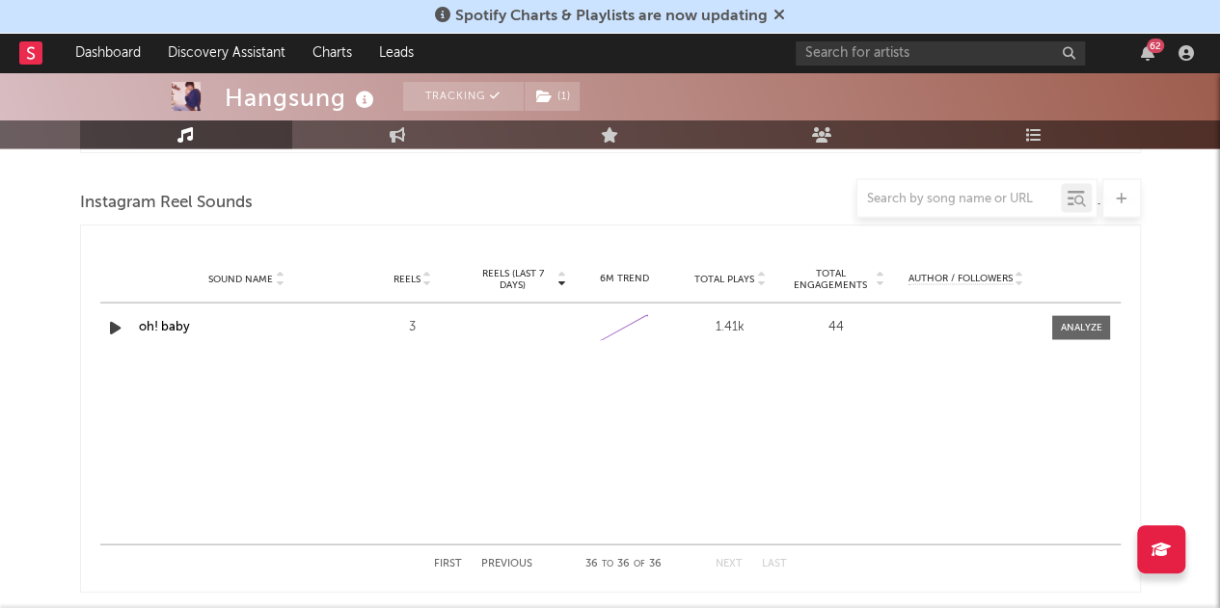
click at [176, 320] on link "oh! baby" at bounding box center [164, 326] width 51 height 13
click at [1077, 322] on div at bounding box center [1081, 327] width 41 height 14
select select "1w"
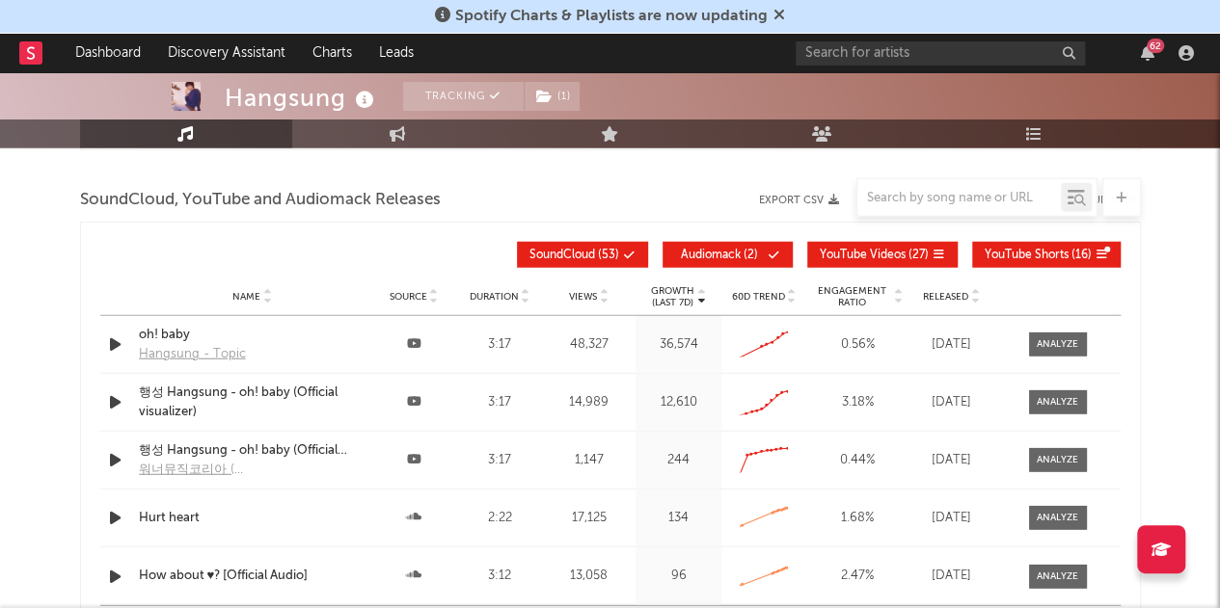
scroll to position [2333, 0]
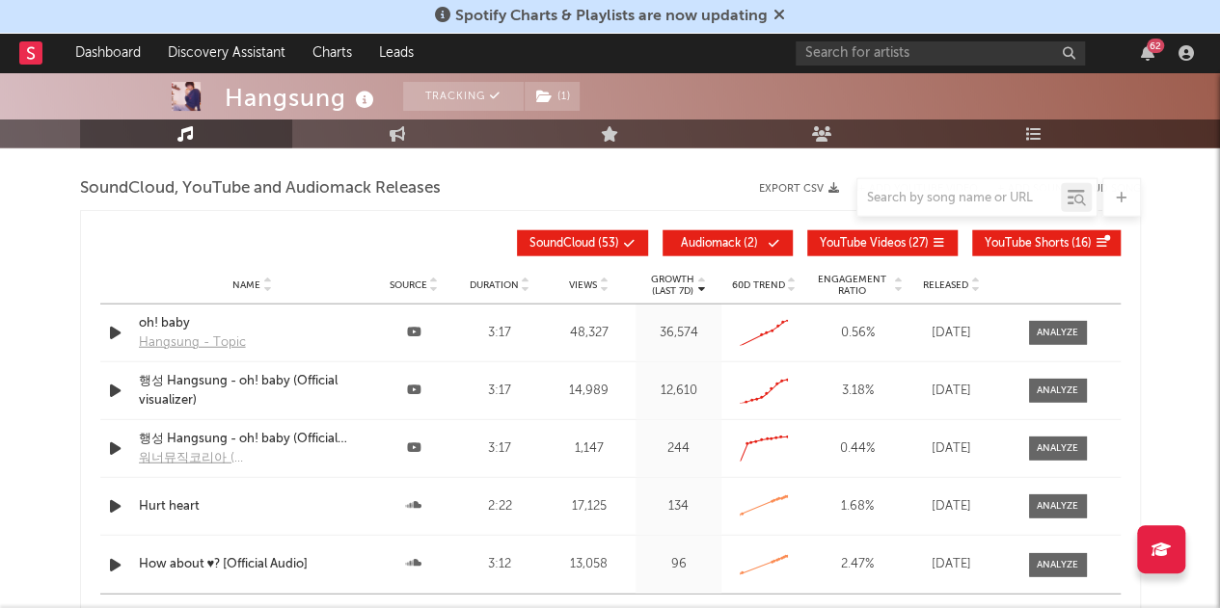
click at [1147, 56] on icon "button" at bounding box center [1147, 52] width 13 height 15
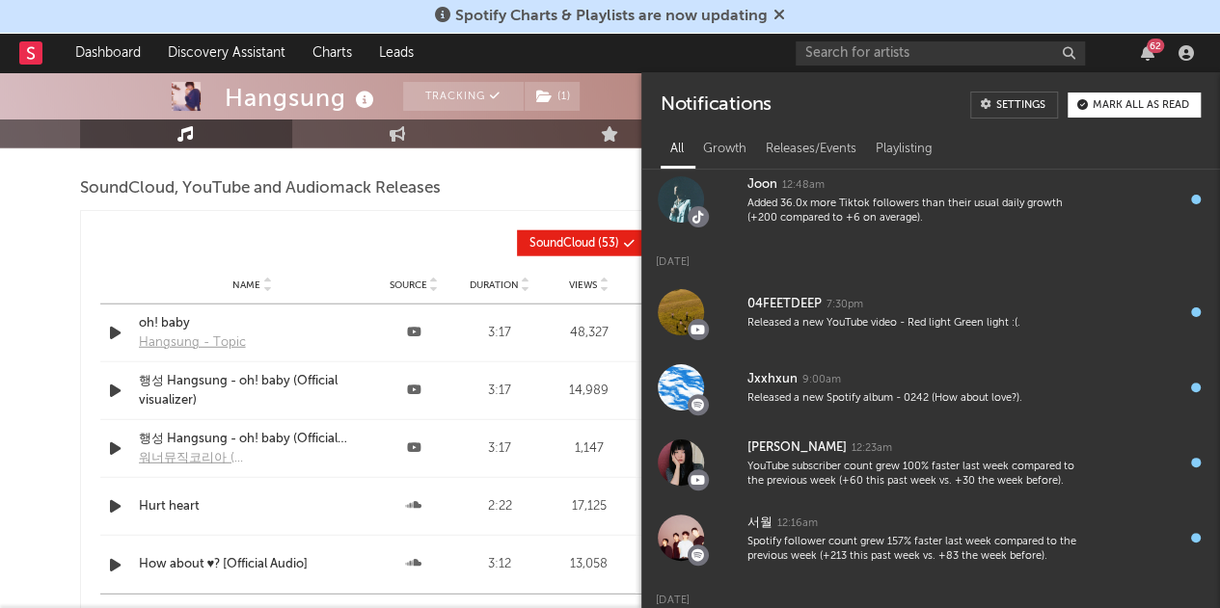
scroll to position [0, 0]
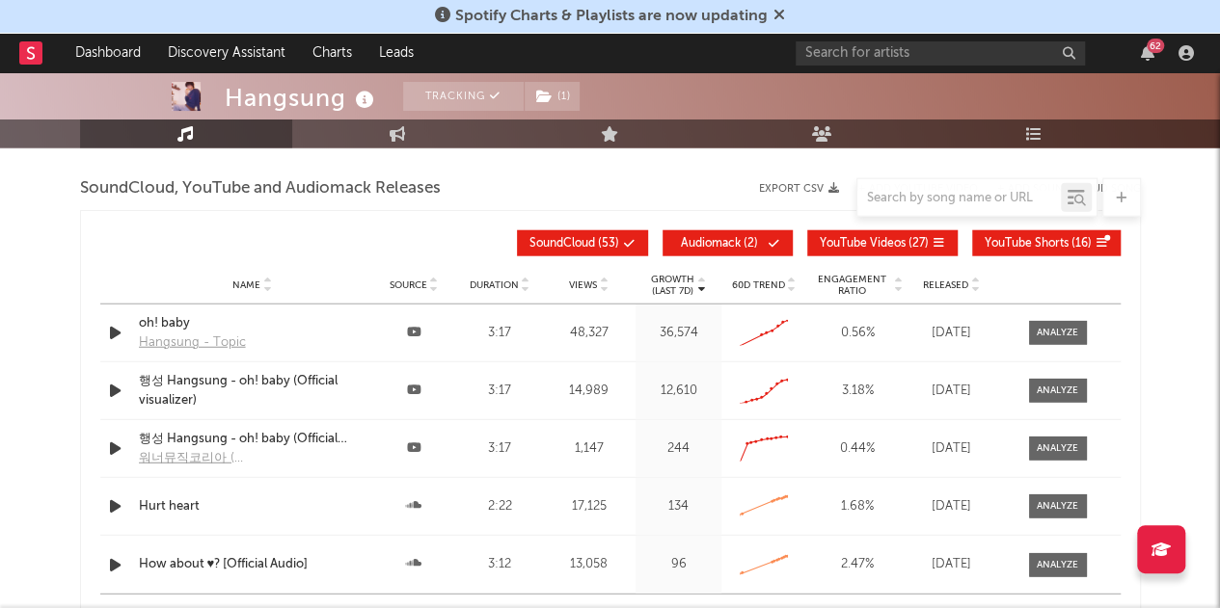
click at [544, 193] on div at bounding box center [610, 197] width 1061 height 39
click at [1148, 44] on div "62" at bounding box center [1154, 46] width 17 height 14
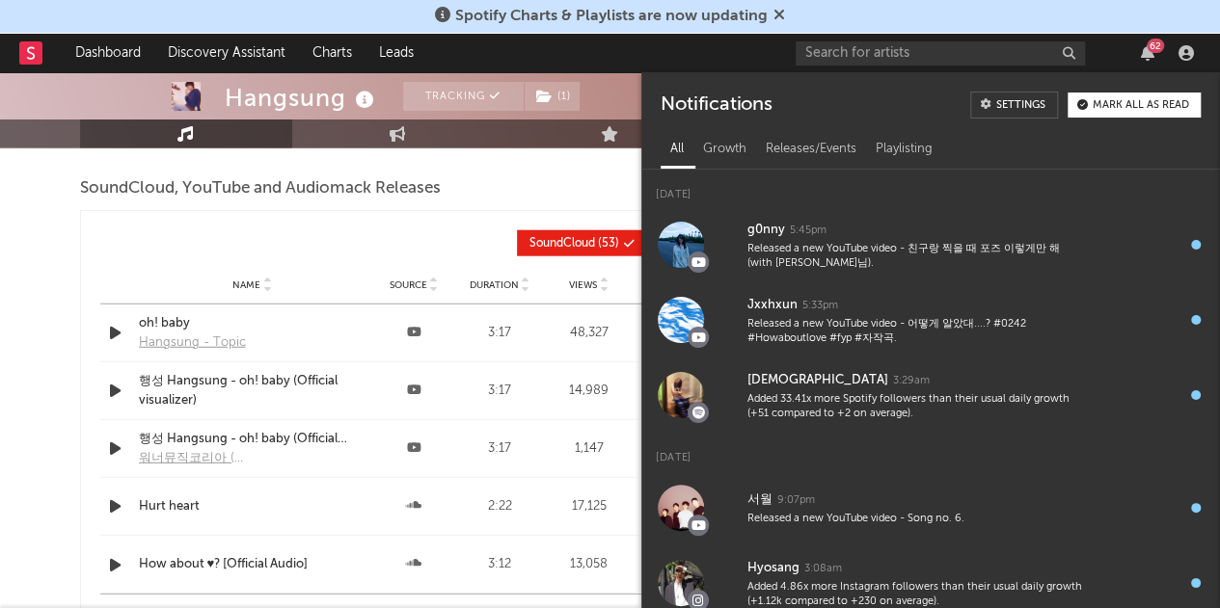
click at [1148, 44] on div "62" at bounding box center [1154, 46] width 17 height 14
